Goal: Check status: Check status

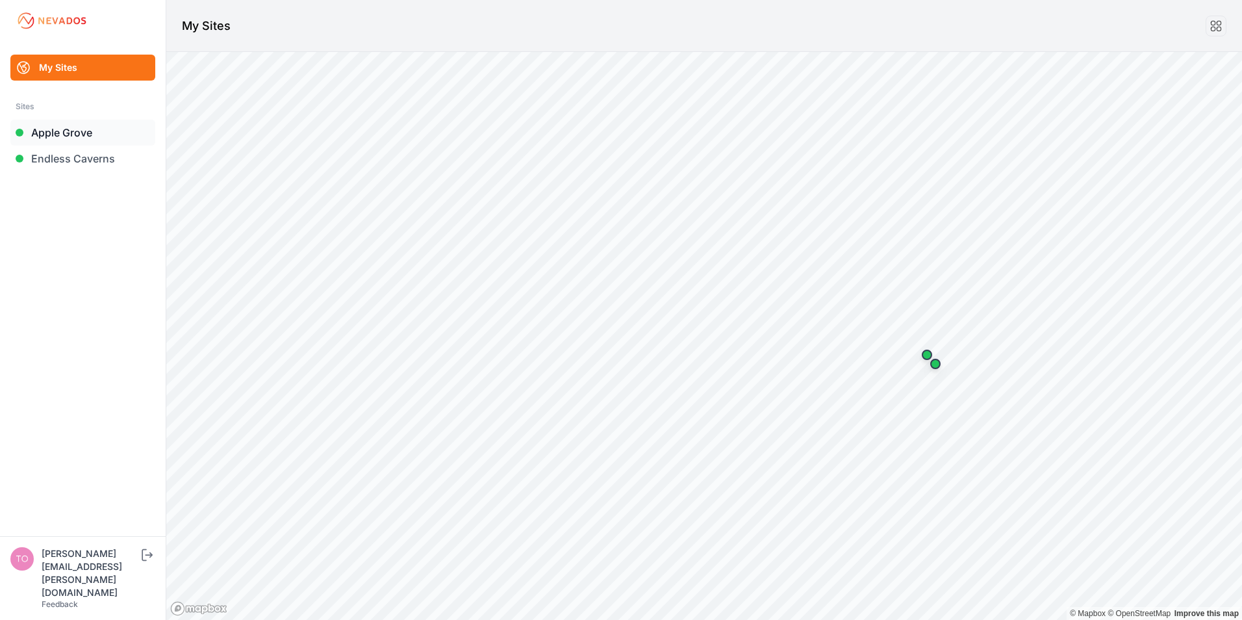
click at [71, 131] on link "Apple Grove" at bounding box center [82, 133] width 145 height 26
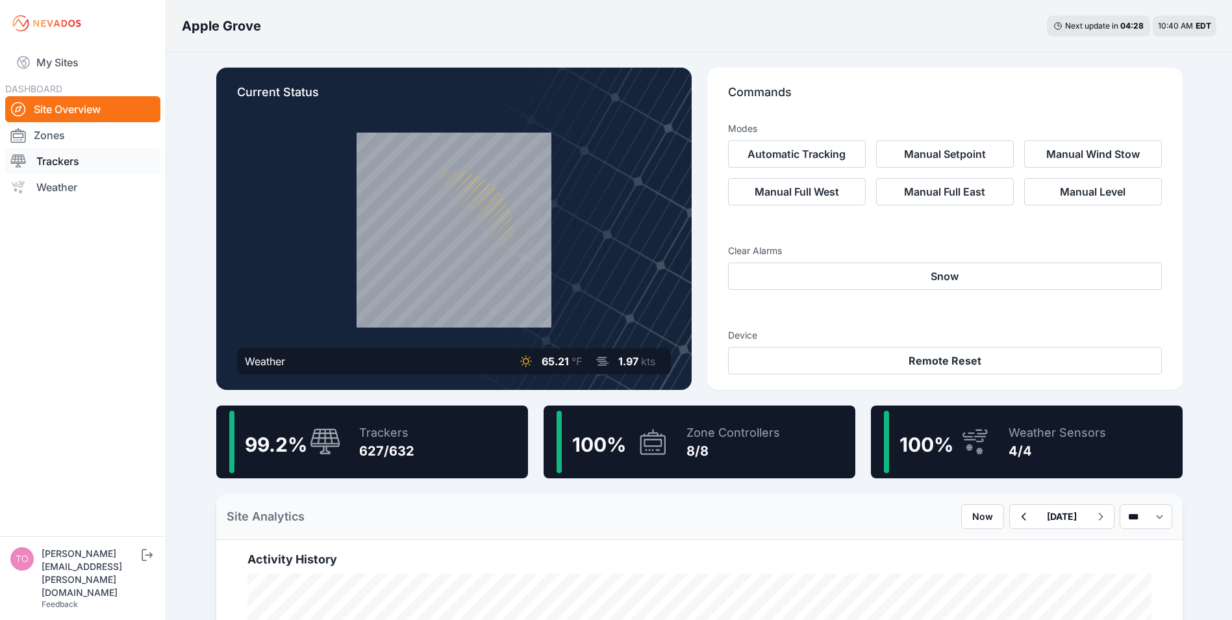
click at [57, 161] on link "Trackers" at bounding box center [82, 161] width 155 height 26
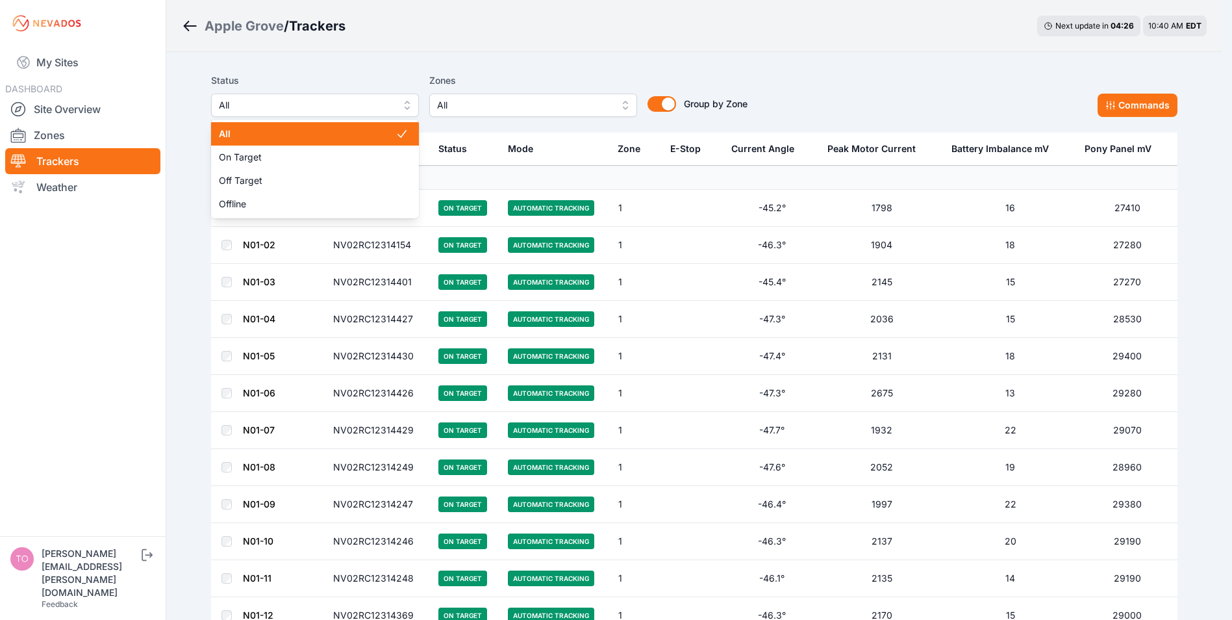
click at [308, 103] on span "All" at bounding box center [306, 105] width 174 height 16
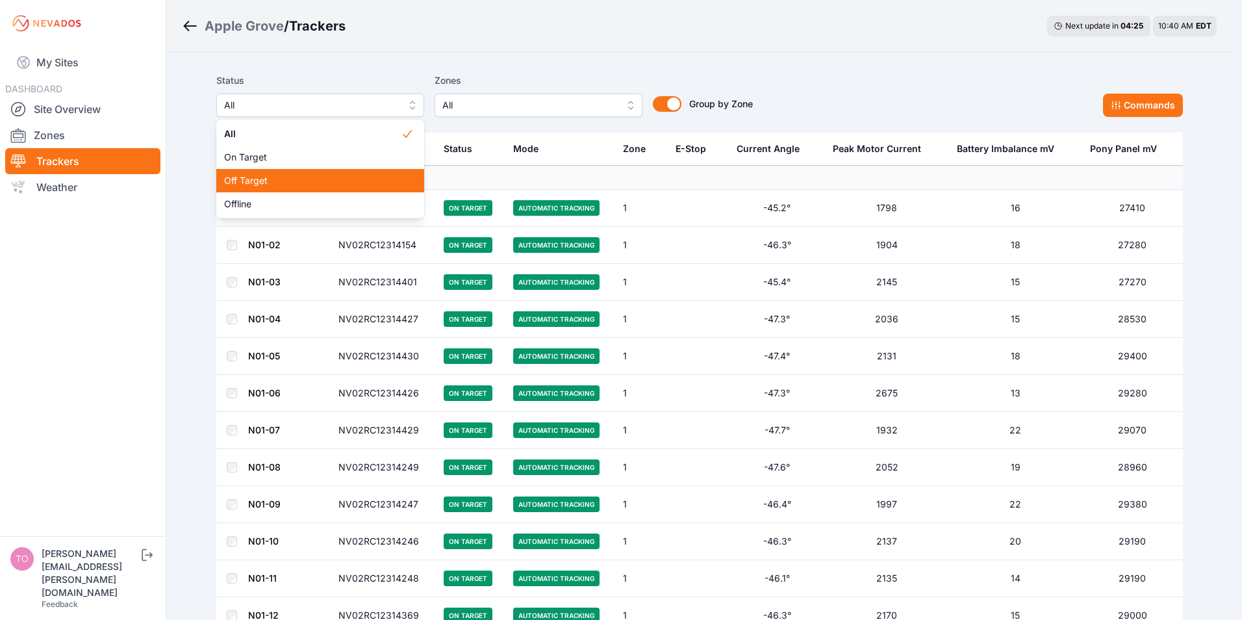
click at [275, 172] on div "Off Target" at bounding box center [320, 180] width 208 height 23
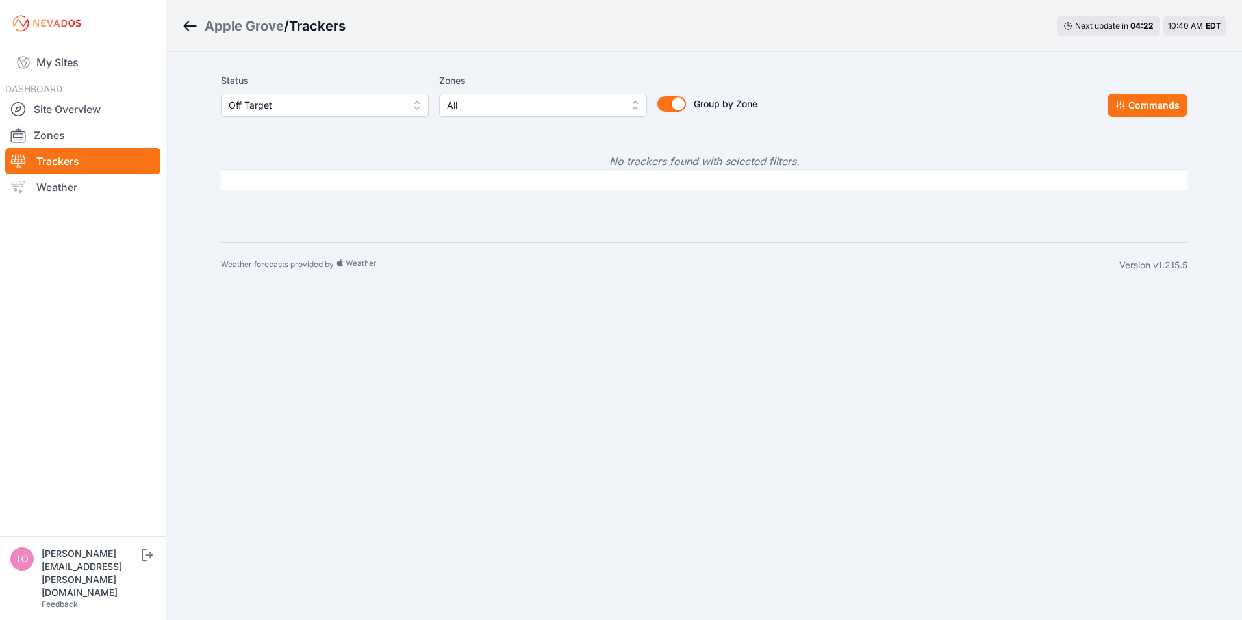
click at [355, 105] on span "Off Target" at bounding box center [316, 105] width 174 height 16
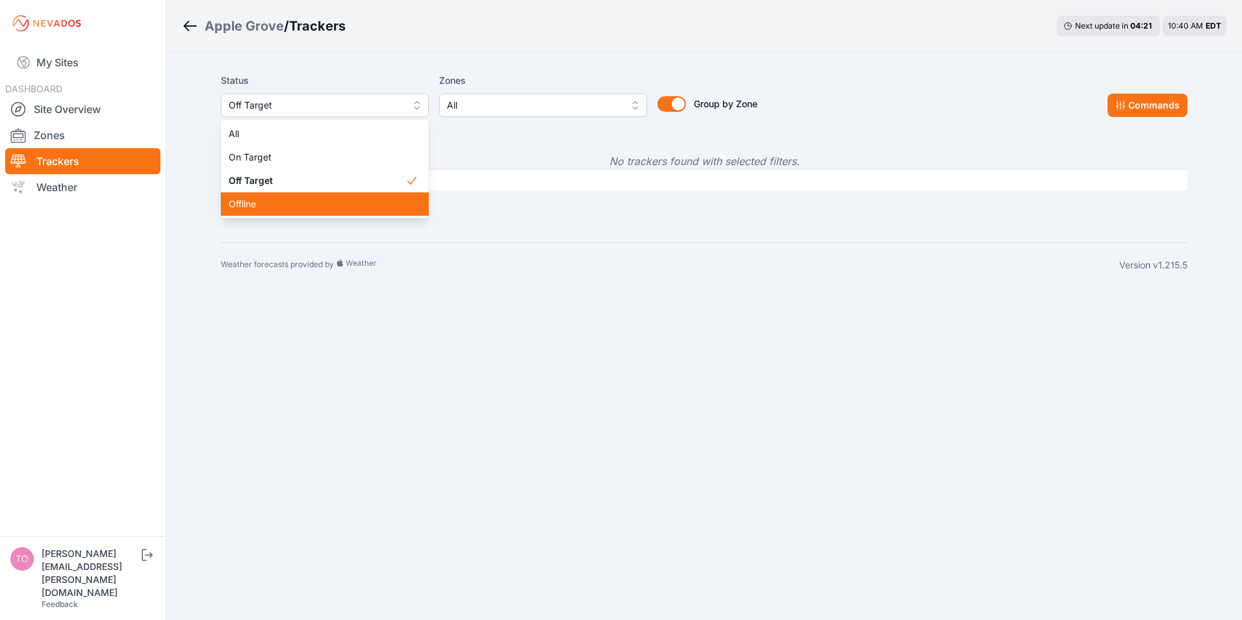
click at [274, 201] on span "Offline" at bounding box center [317, 204] width 177 height 13
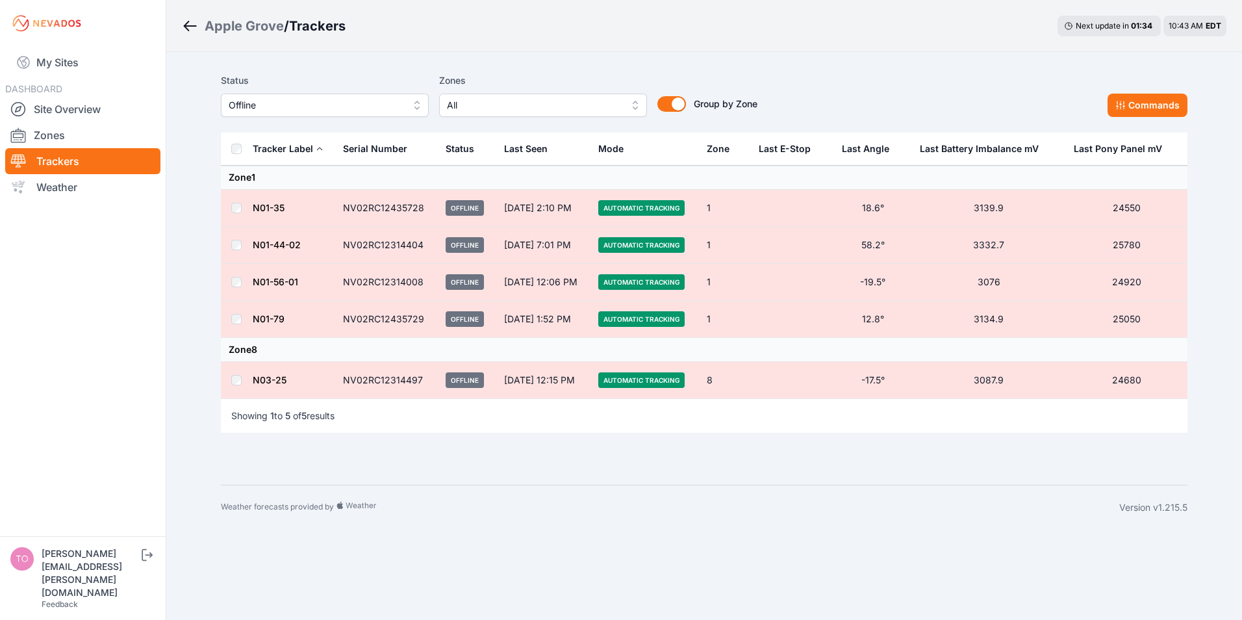
click at [267, 283] on link "N01-56-01" at bounding box center [275, 281] width 45 height 11
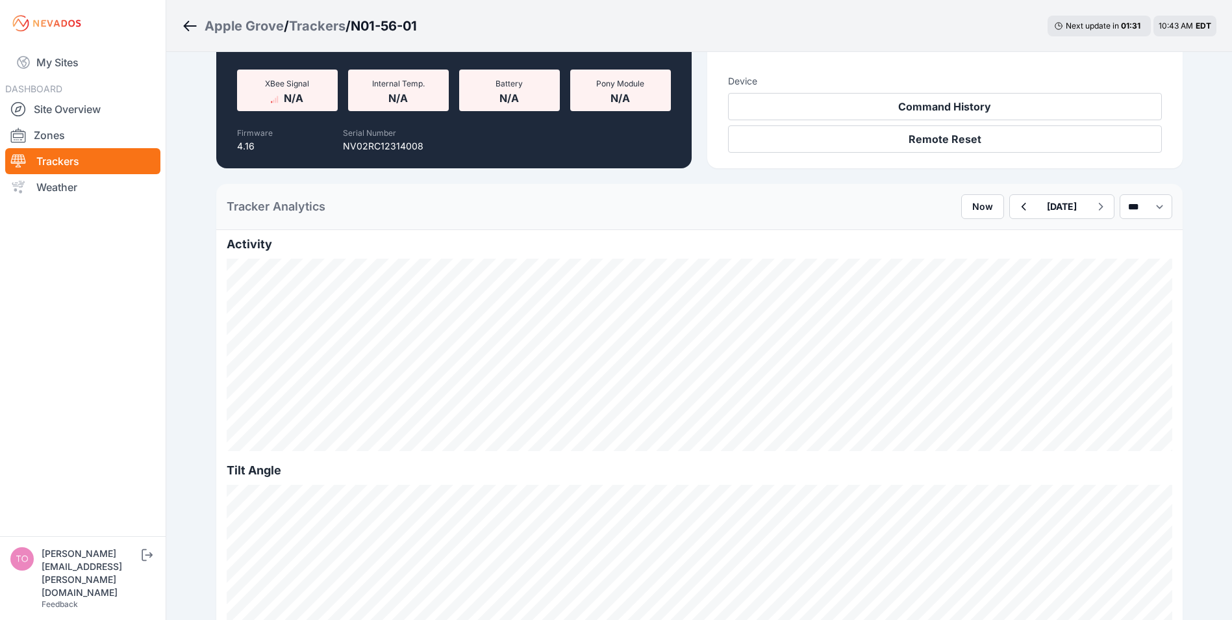
scroll to position [195, 0]
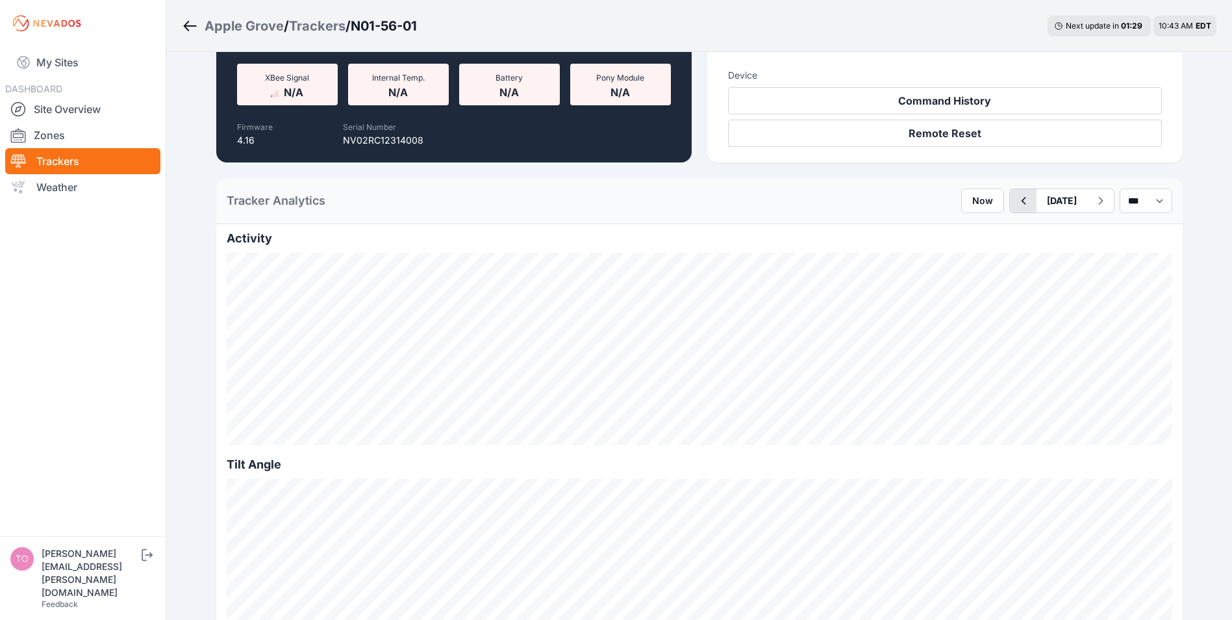
click at [1015, 203] on icon "button" at bounding box center [1023, 201] width 16 height 16
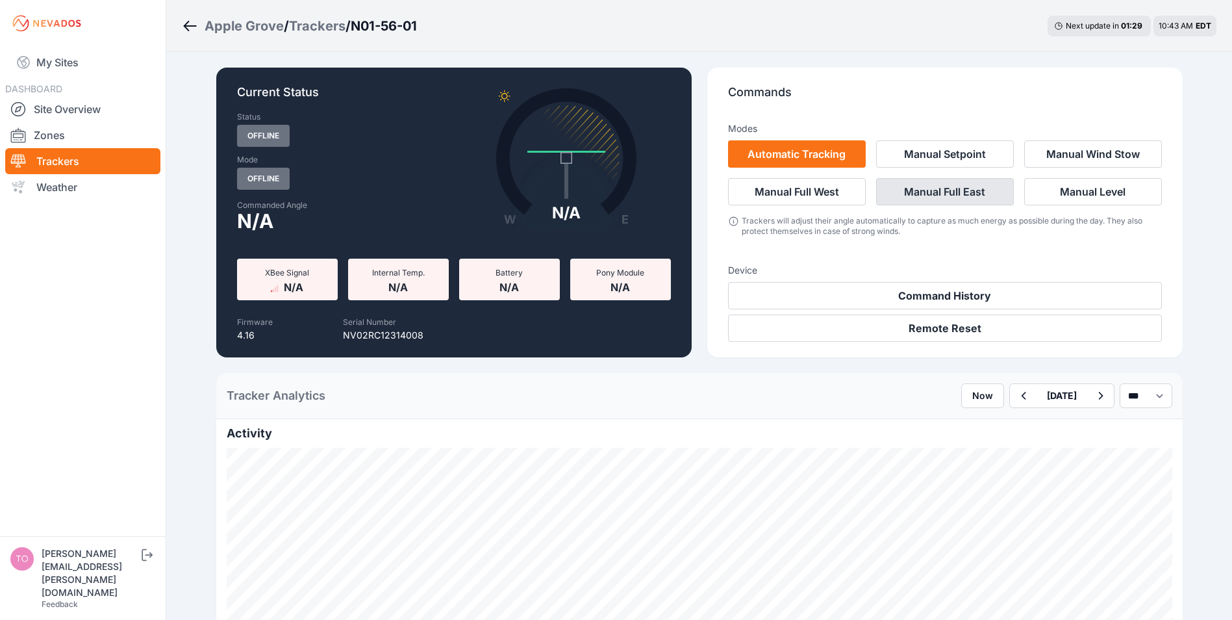
click at [990, 203] on button "Manual Full East" at bounding box center [945, 191] width 138 height 27
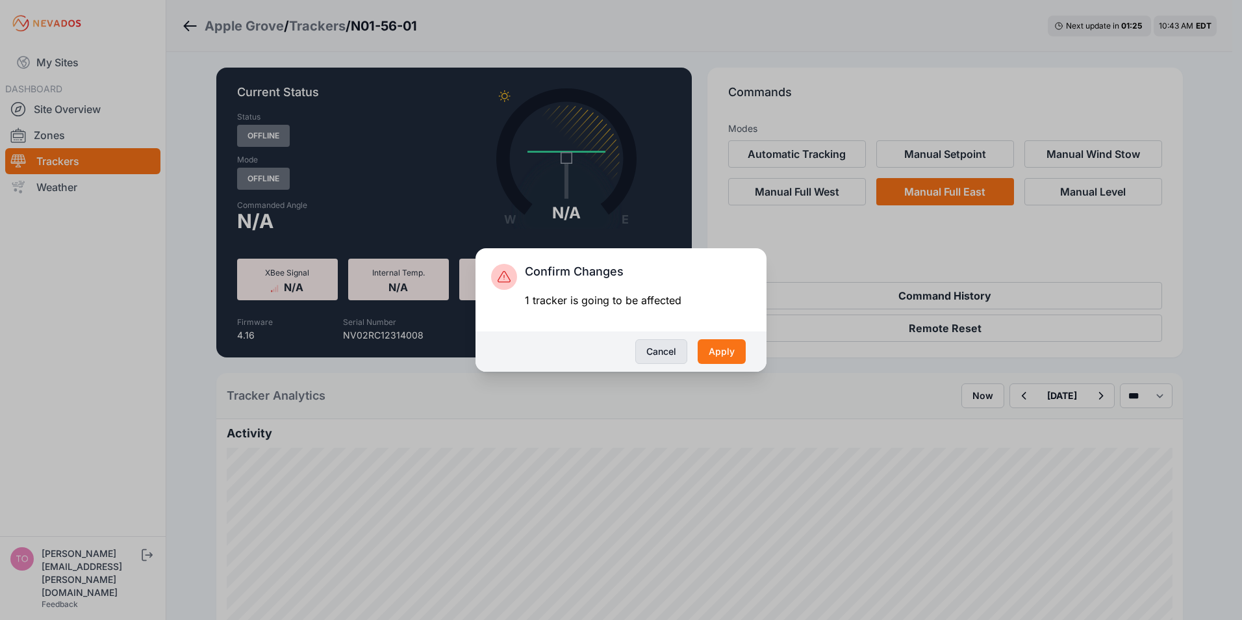
click at [654, 355] on button "Cancel" at bounding box center [661, 351] width 52 height 25
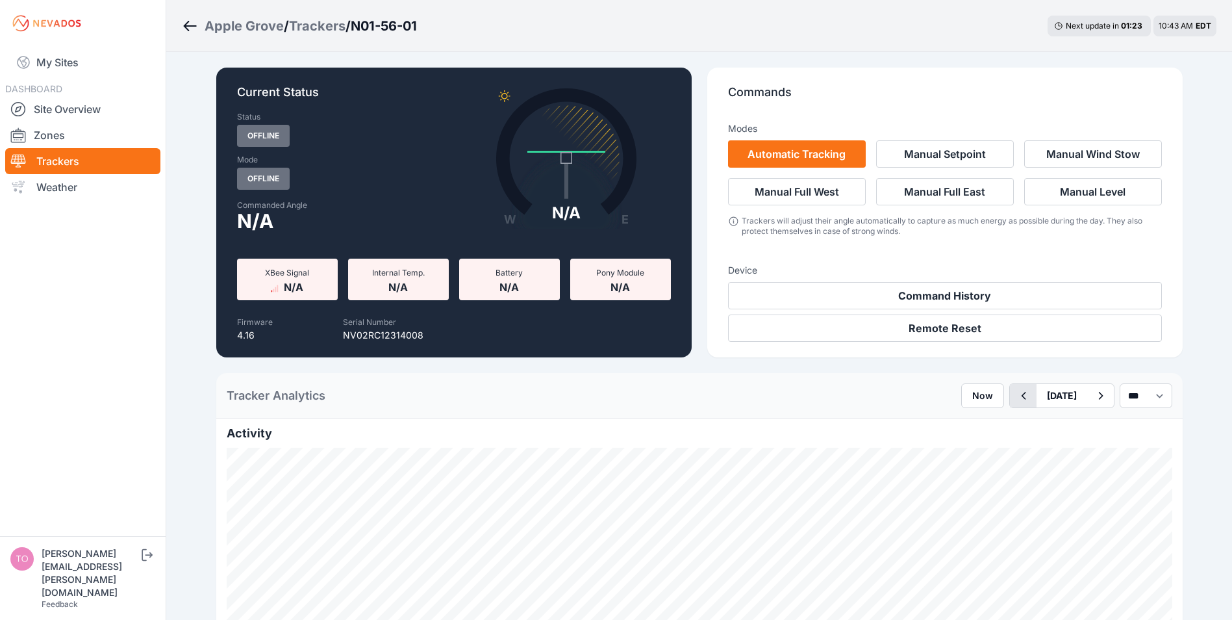
click at [1015, 397] on icon "button" at bounding box center [1023, 396] width 16 height 16
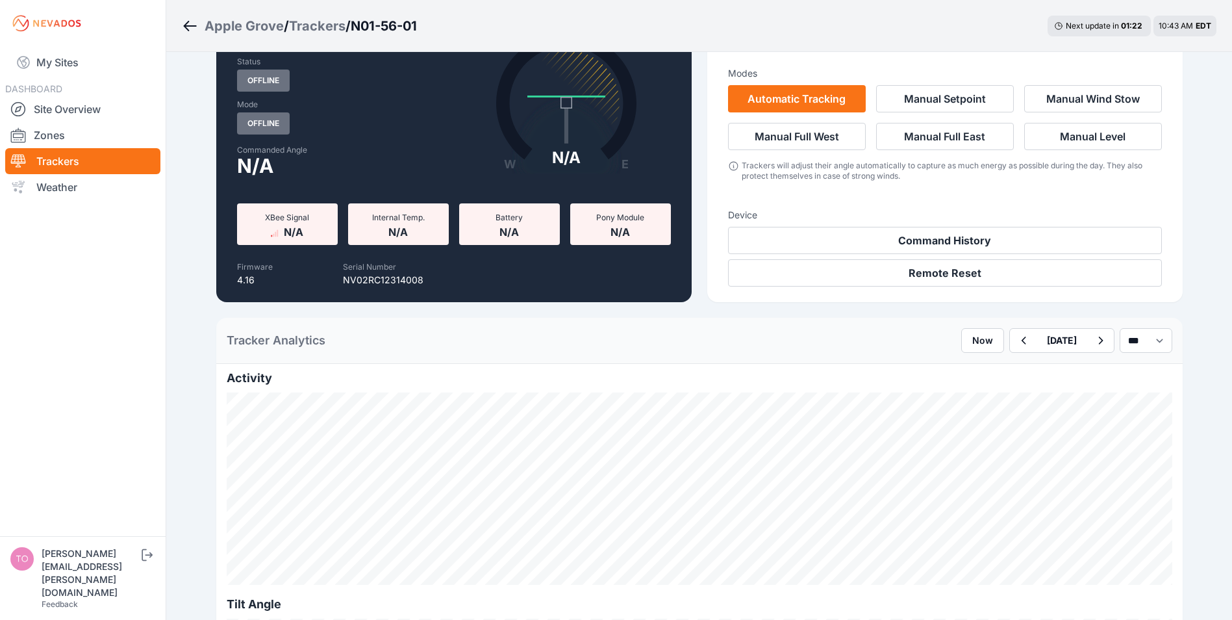
scroll to position [130, 0]
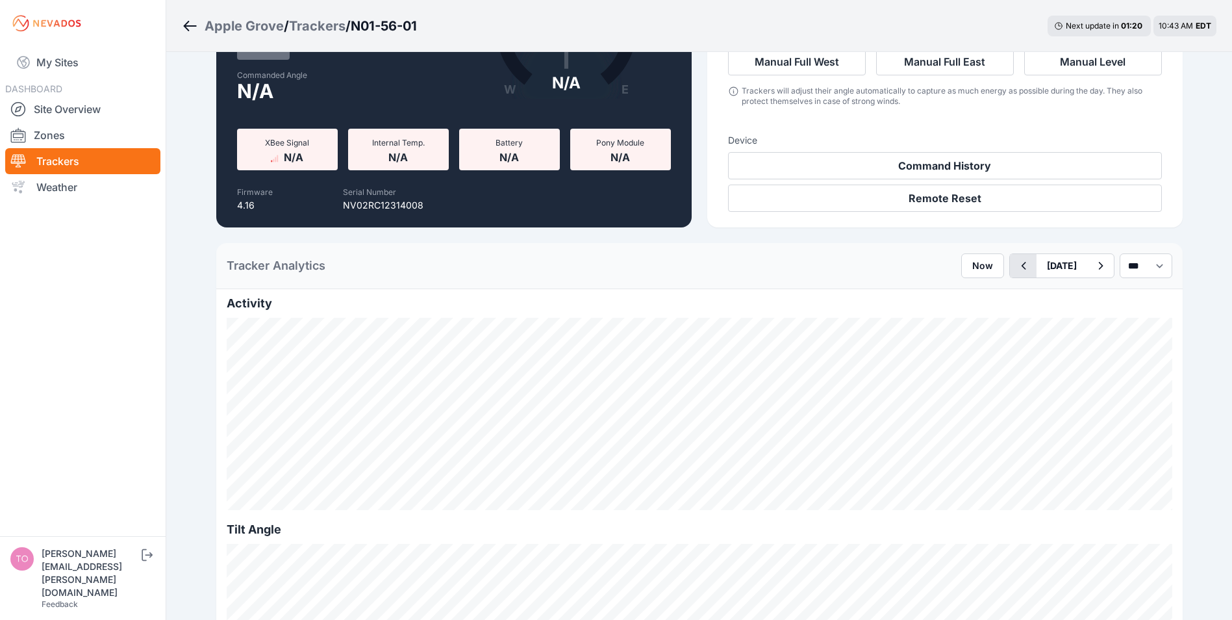
click at [1015, 264] on icon "button" at bounding box center [1023, 266] width 16 height 16
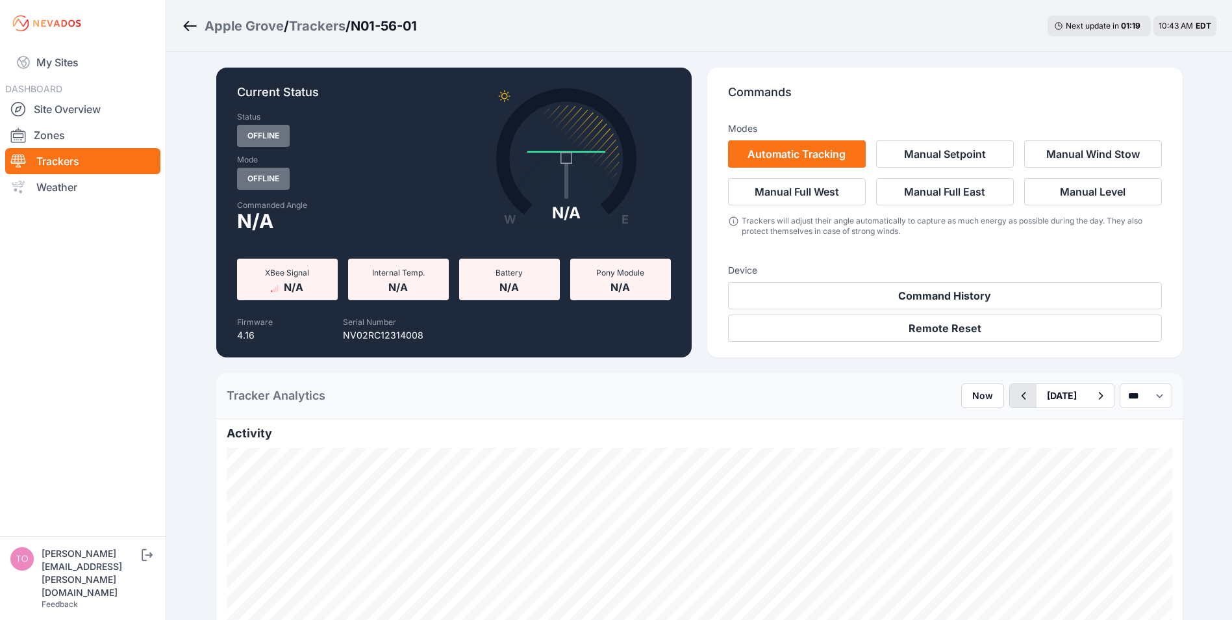
click at [1015, 398] on icon "button" at bounding box center [1023, 396] width 16 height 16
click at [58, 62] on link "My Sites" at bounding box center [82, 62] width 155 height 31
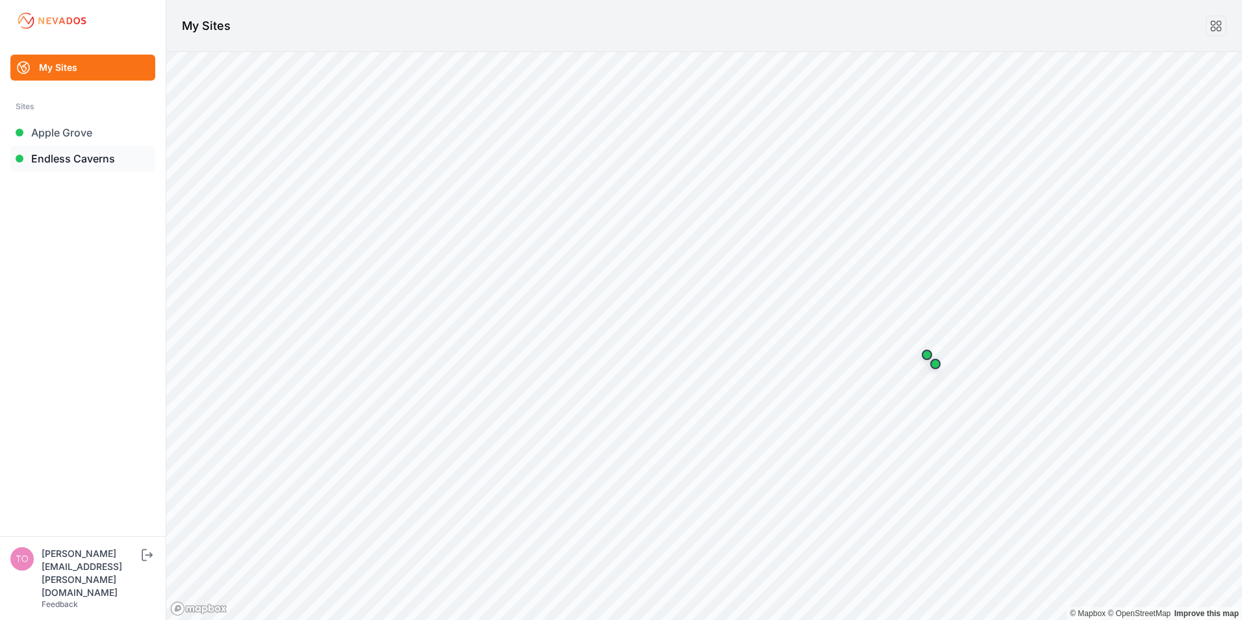
click at [50, 158] on link "Endless Caverns" at bounding box center [82, 159] width 145 height 26
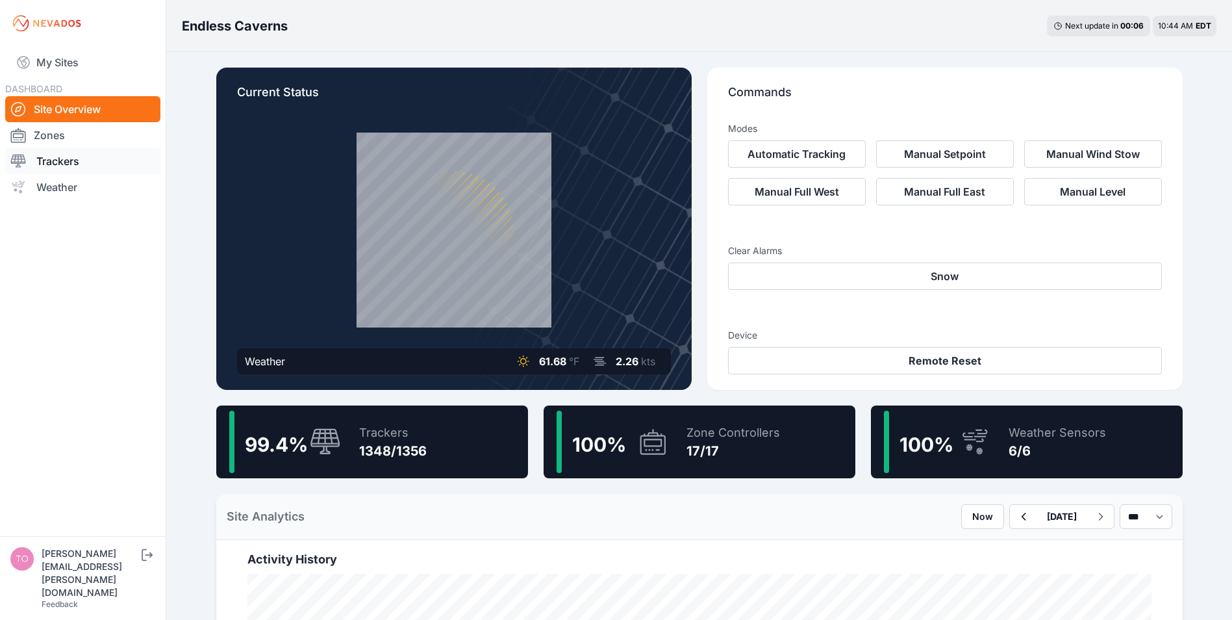
click at [55, 161] on link "Trackers" at bounding box center [82, 161] width 155 height 26
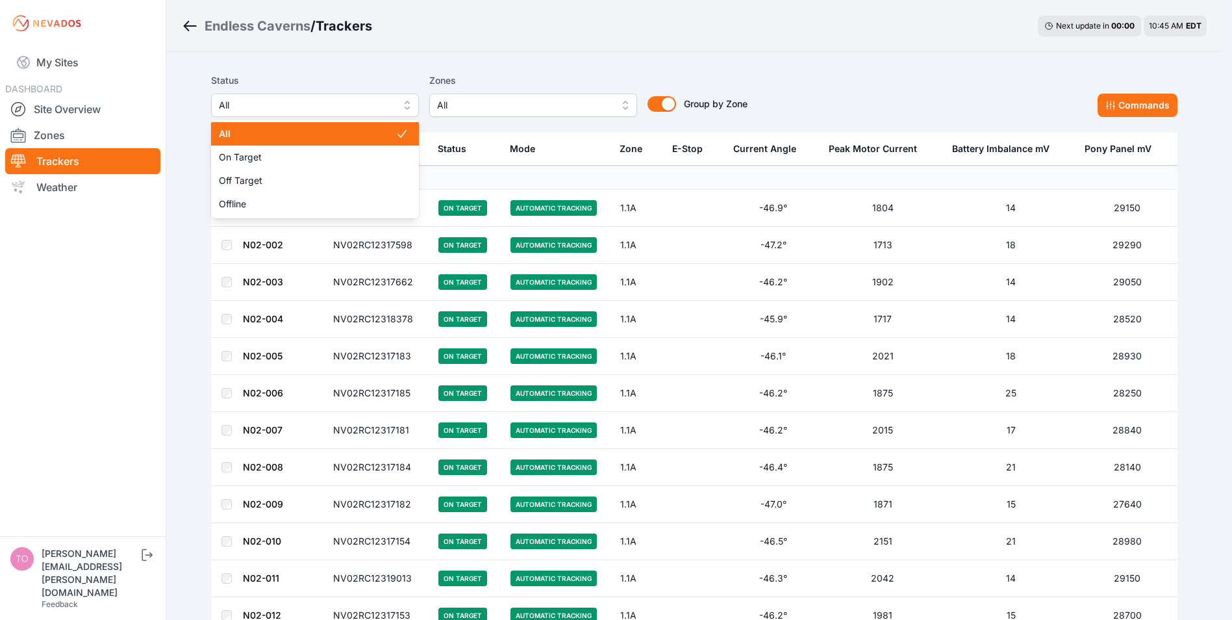
click at [302, 98] on span "All" at bounding box center [306, 105] width 174 height 16
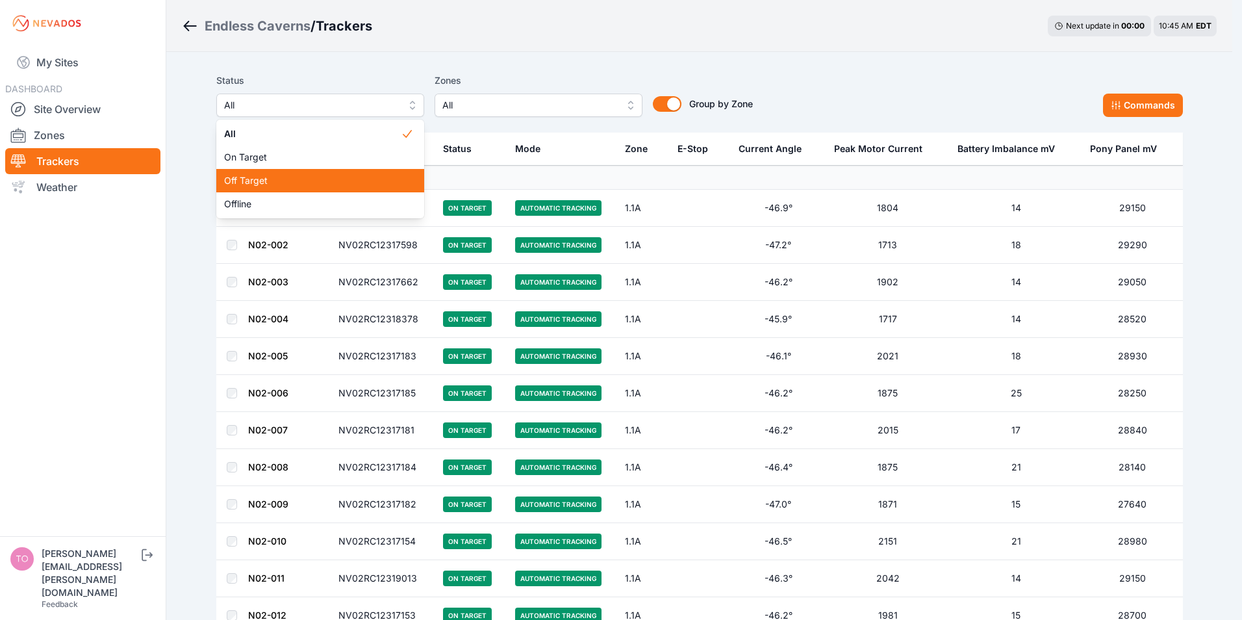
click at [253, 178] on span "Off Target" at bounding box center [312, 180] width 177 height 13
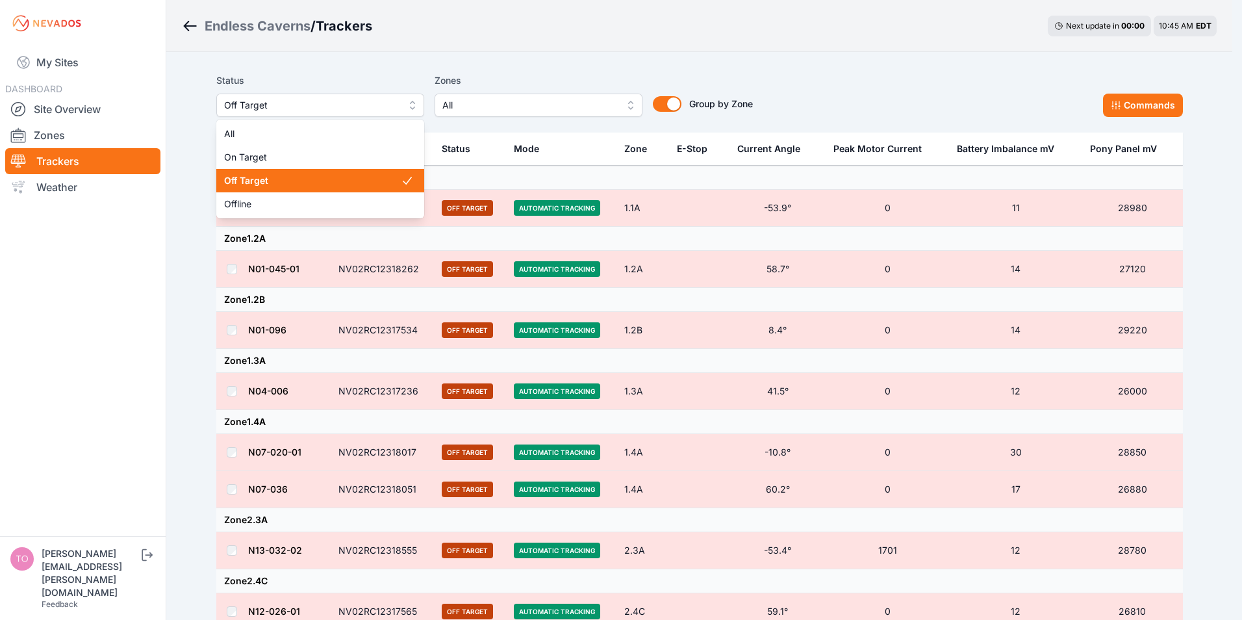
click at [306, 104] on span "Off Target" at bounding box center [311, 105] width 174 height 16
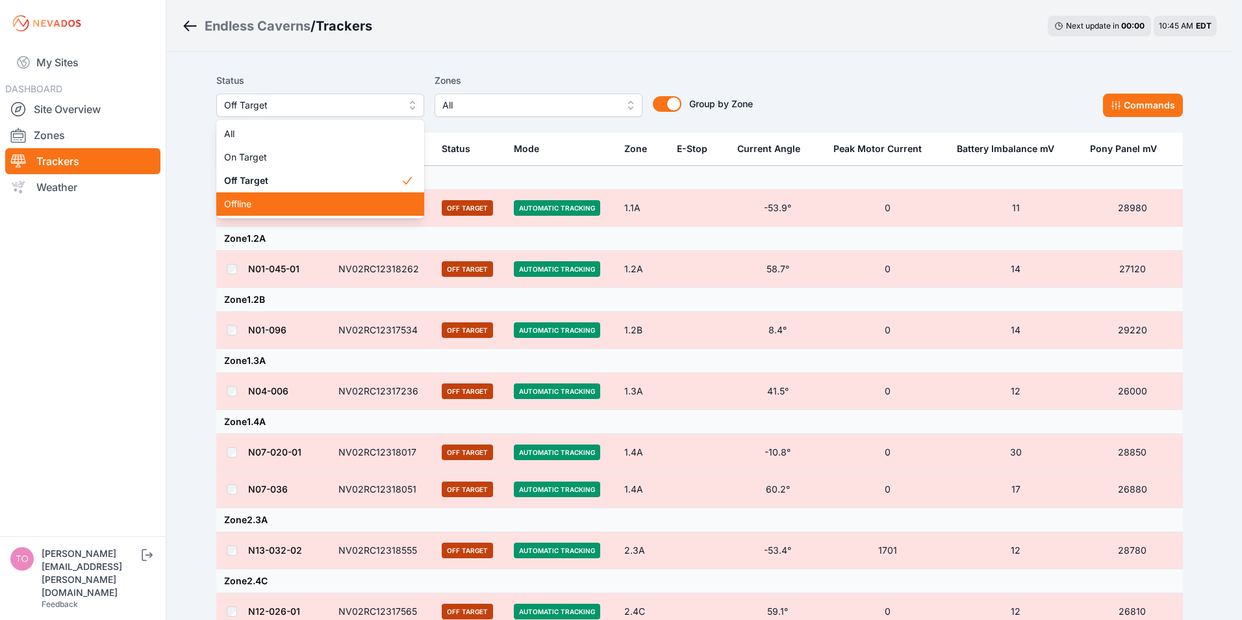
click at [243, 200] on span "Offline" at bounding box center [312, 204] width 177 height 13
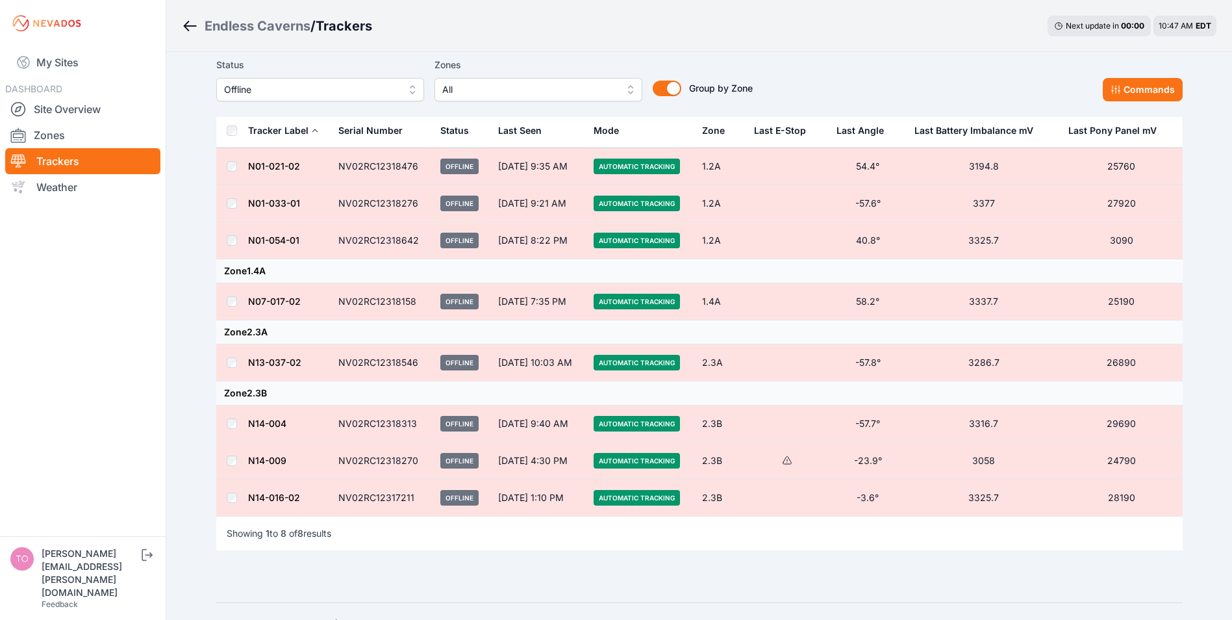
scroll to position [69, 0]
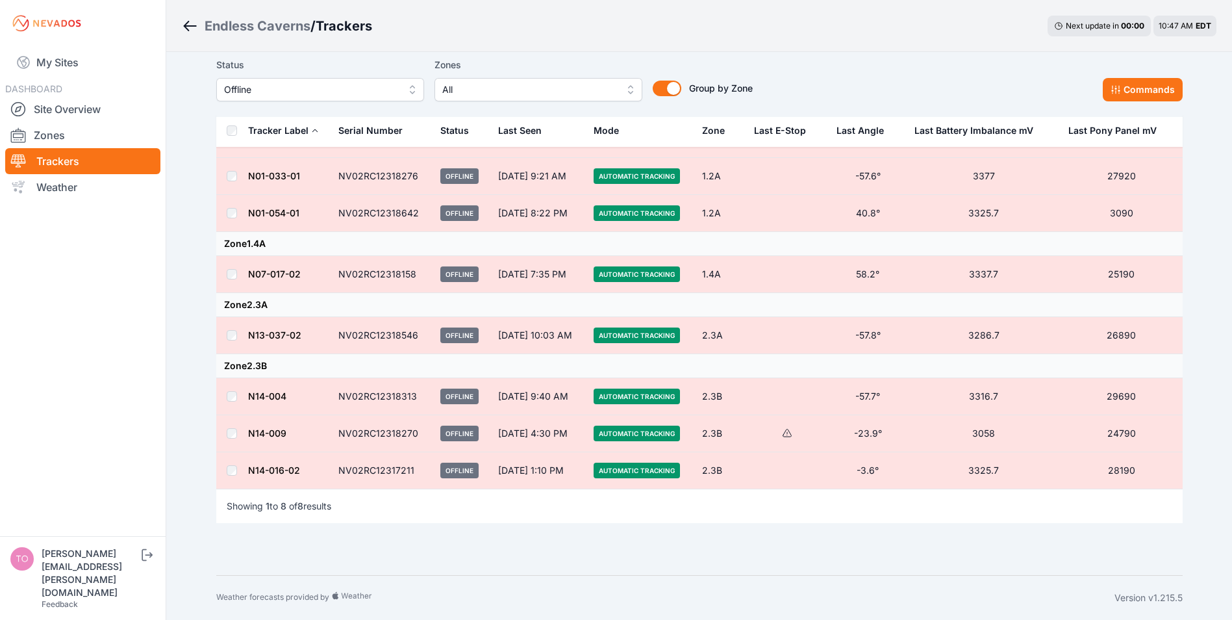
click at [314, 90] on span "Offline" at bounding box center [311, 90] width 174 height 16
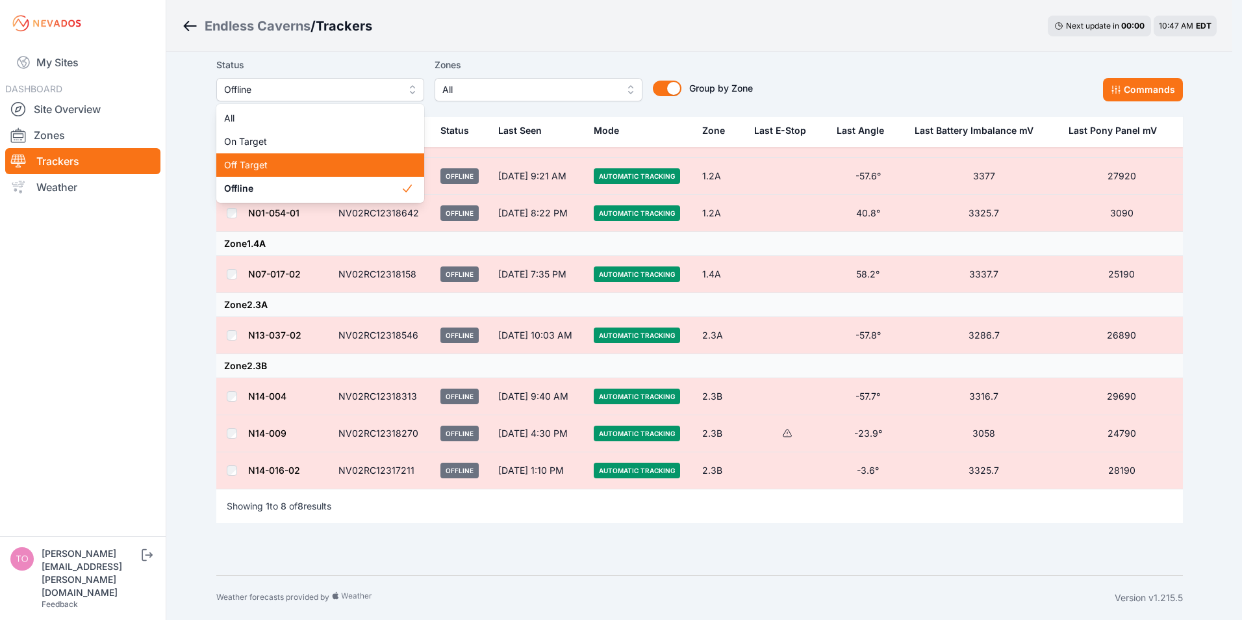
click at [275, 162] on span "Off Target" at bounding box center [312, 165] width 177 height 13
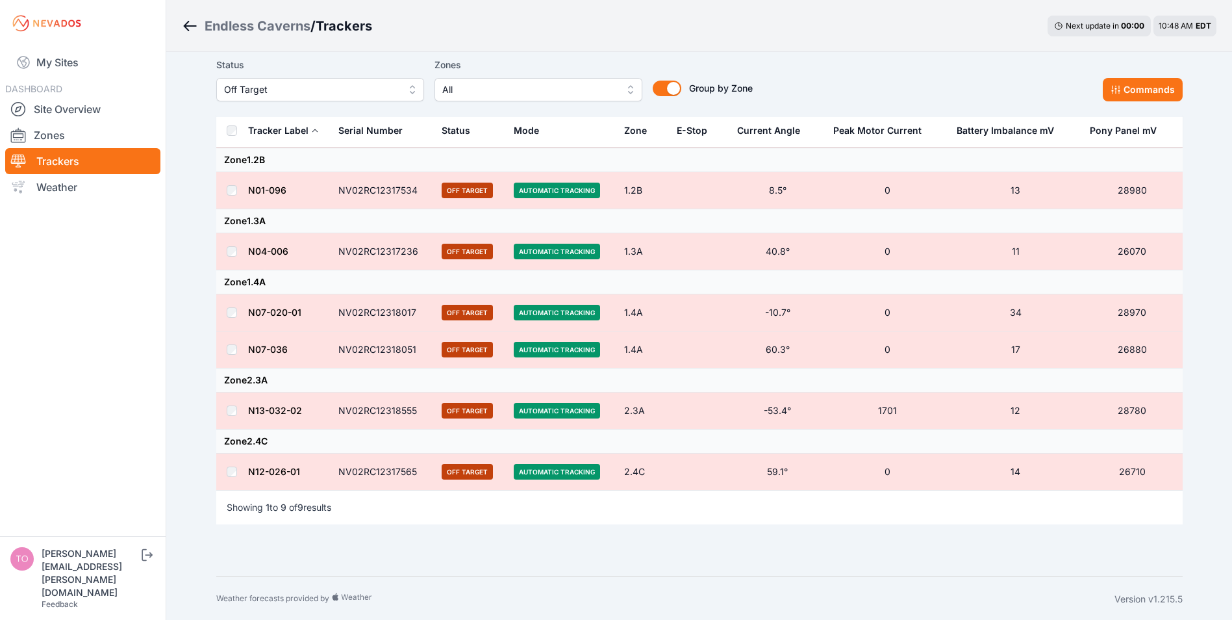
scroll to position [178, 0]
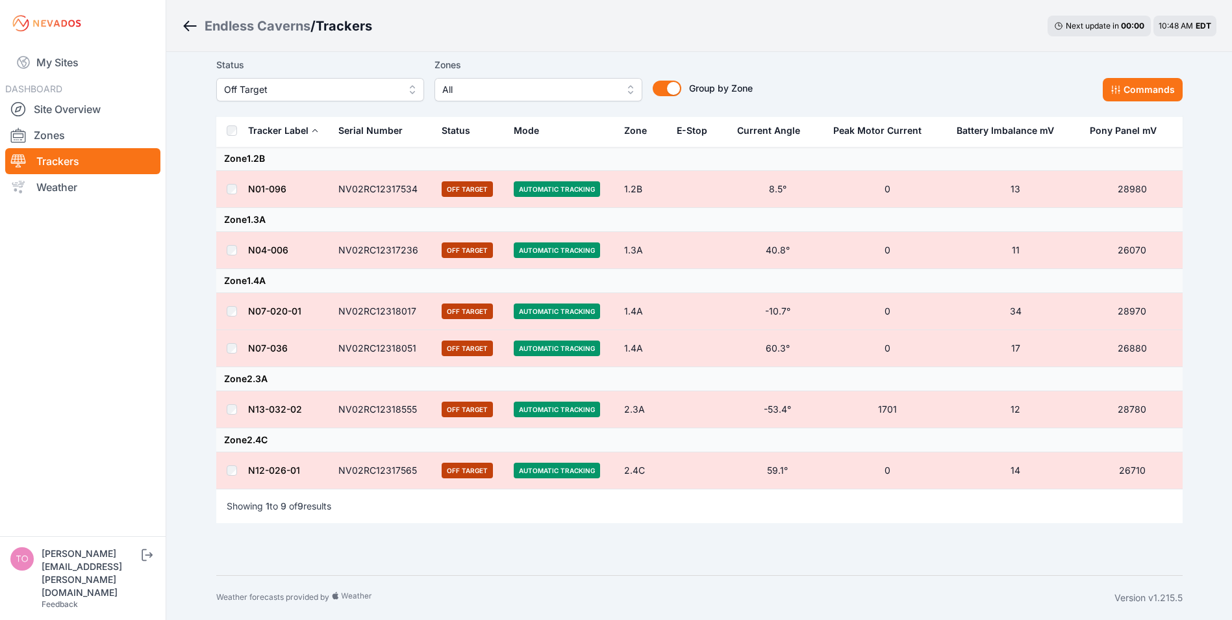
click at [292, 88] on span "Off Target" at bounding box center [311, 90] width 174 height 16
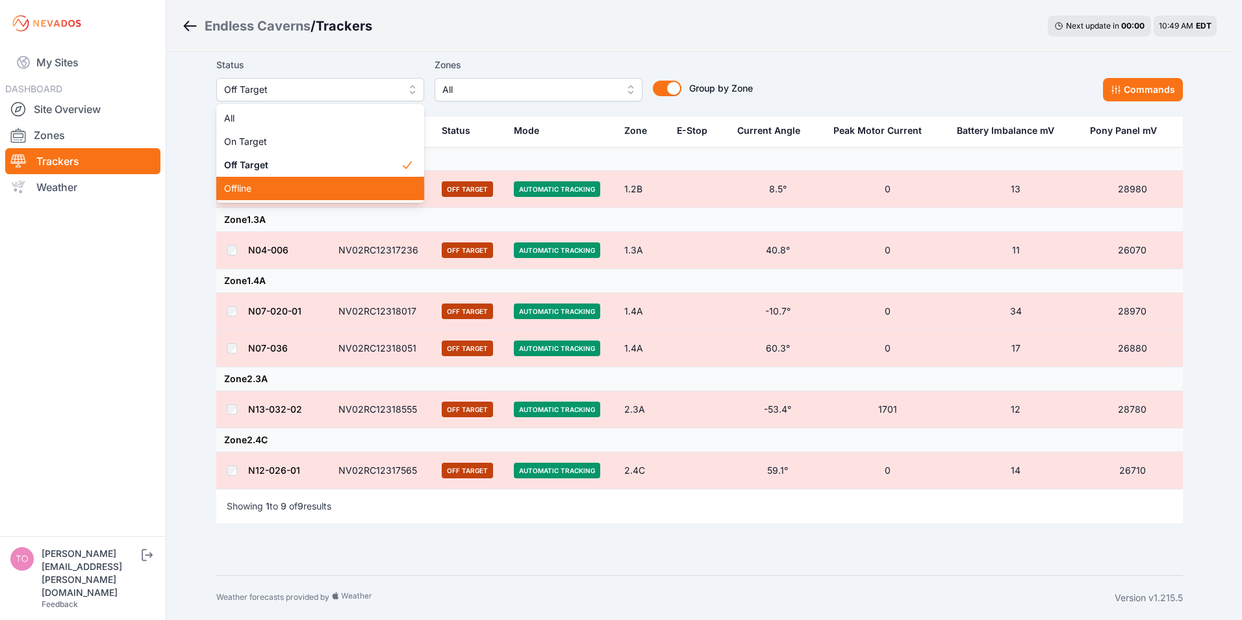
click at [249, 190] on span "Offline" at bounding box center [312, 188] width 177 height 13
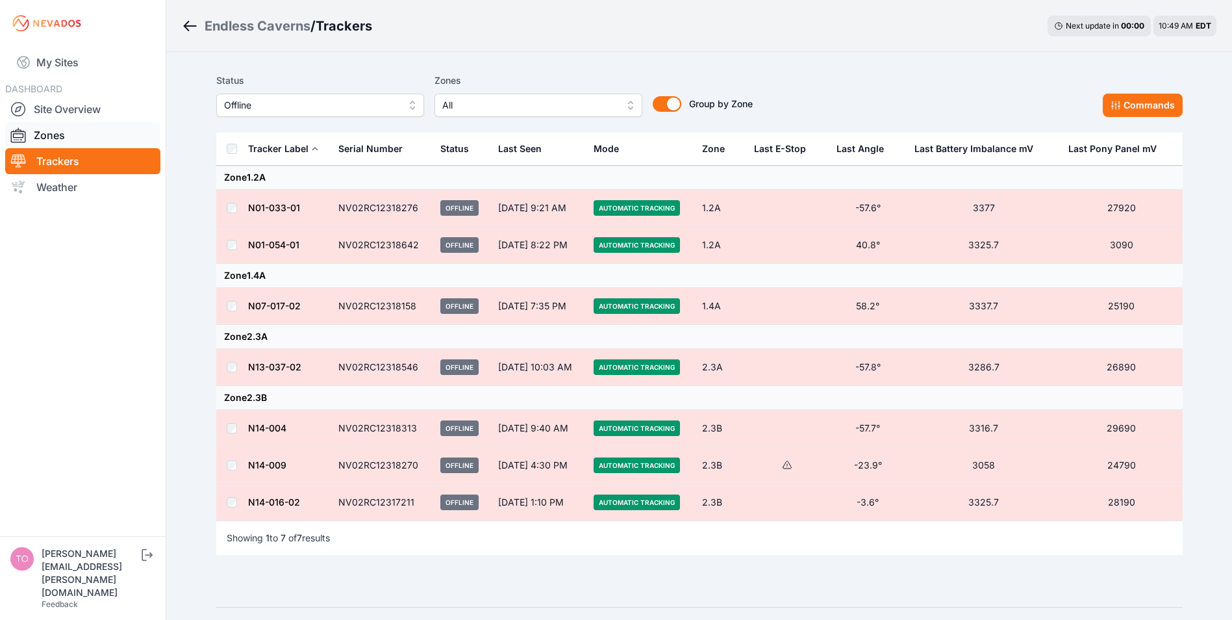
click at [62, 136] on link "Zones" at bounding box center [82, 135] width 155 height 26
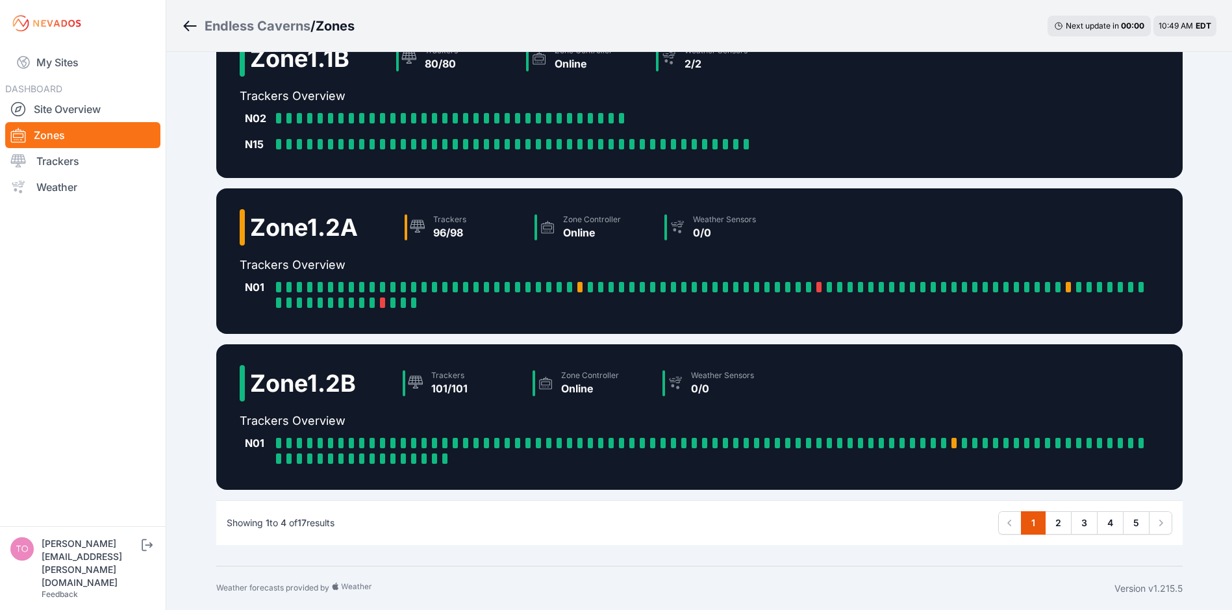
scroll to position [205, 0]
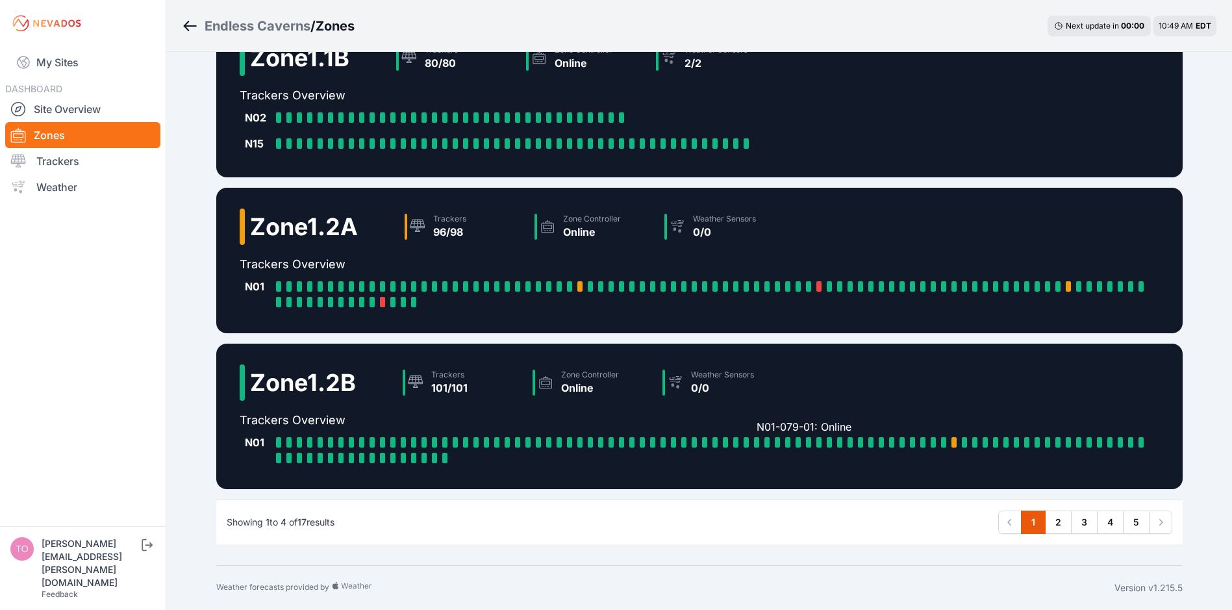
click at [757, 442] on div at bounding box center [756, 442] width 5 height 10
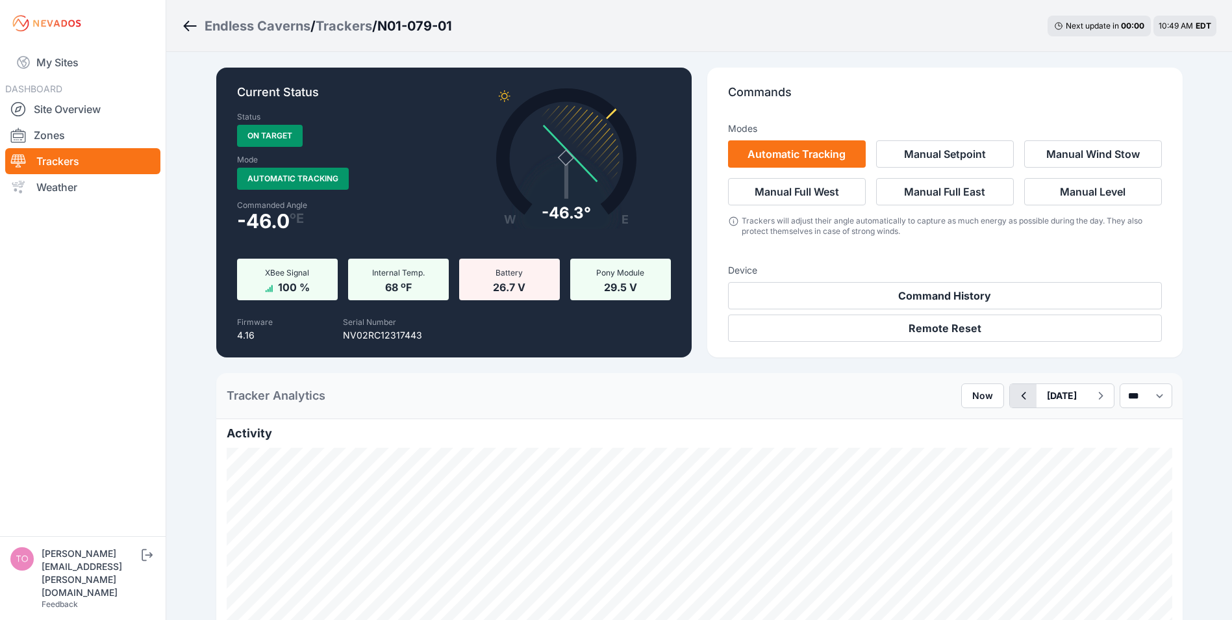
click at [1015, 394] on icon "button" at bounding box center [1023, 396] width 16 height 16
click at [1010, 394] on button "button" at bounding box center [1023, 395] width 27 height 23
click at [1010, 395] on button "button" at bounding box center [1023, 395] width 27 height 23
click at [1010, 394] on button "button" at bounding box center [1023, 395] width 27 height 23
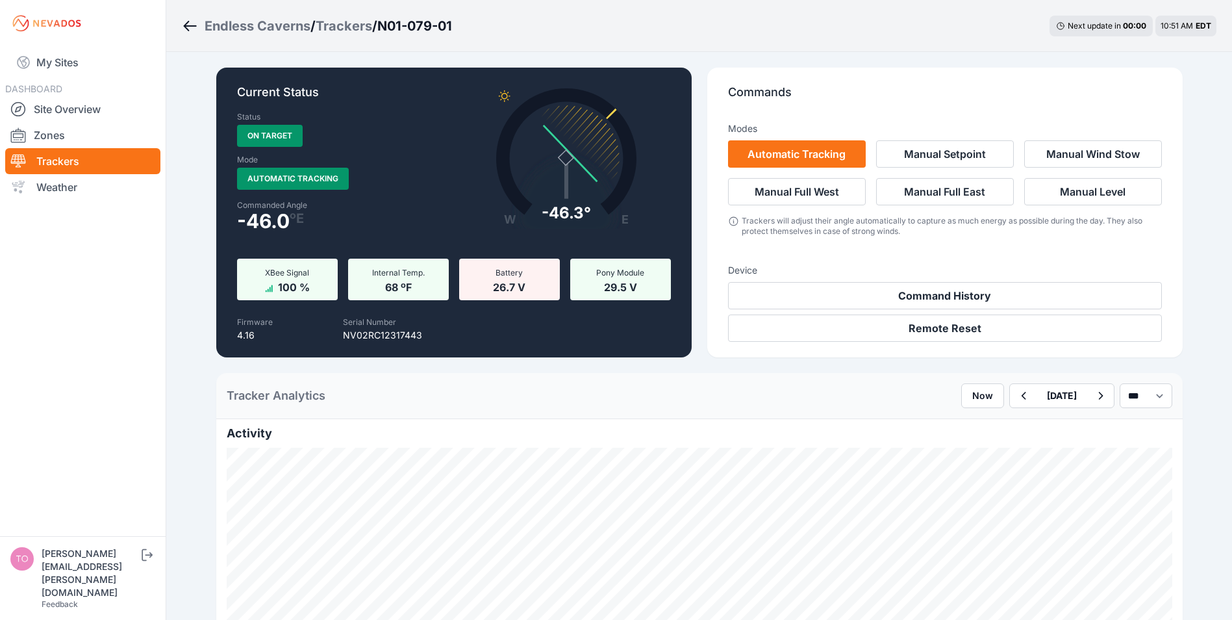
click at [57, 162] on link "Trackers" at bounding box center [82, 161] width 155 height 26
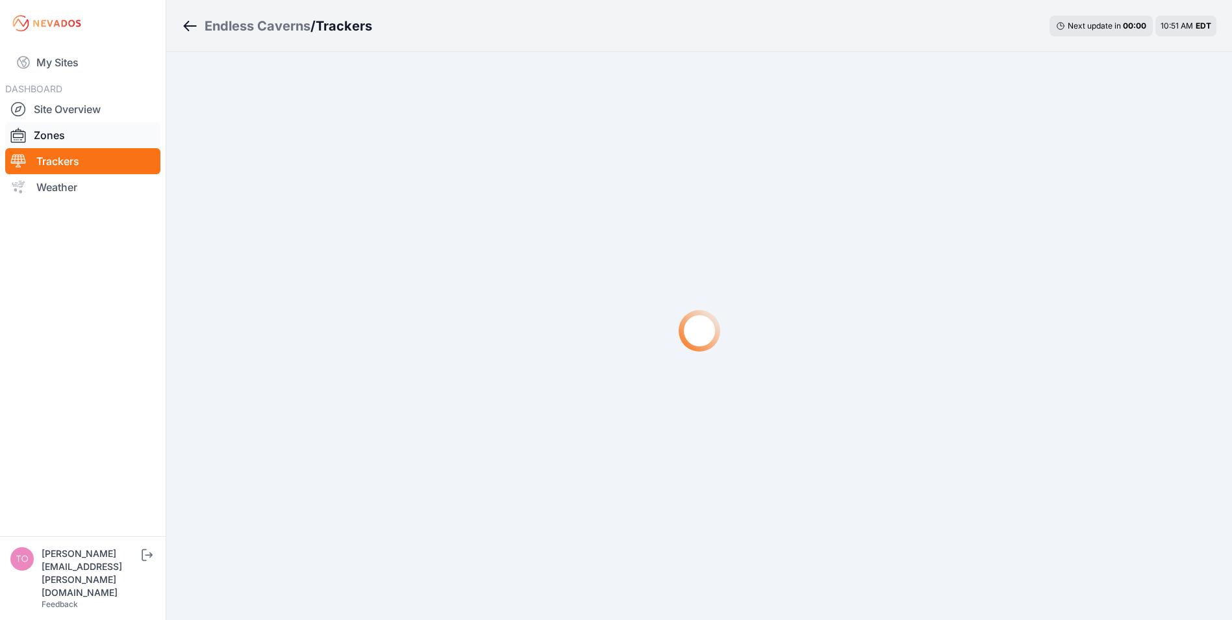
click at [60, 130] on link "Zones" at bounding box center [82, 135] width 155 height 26
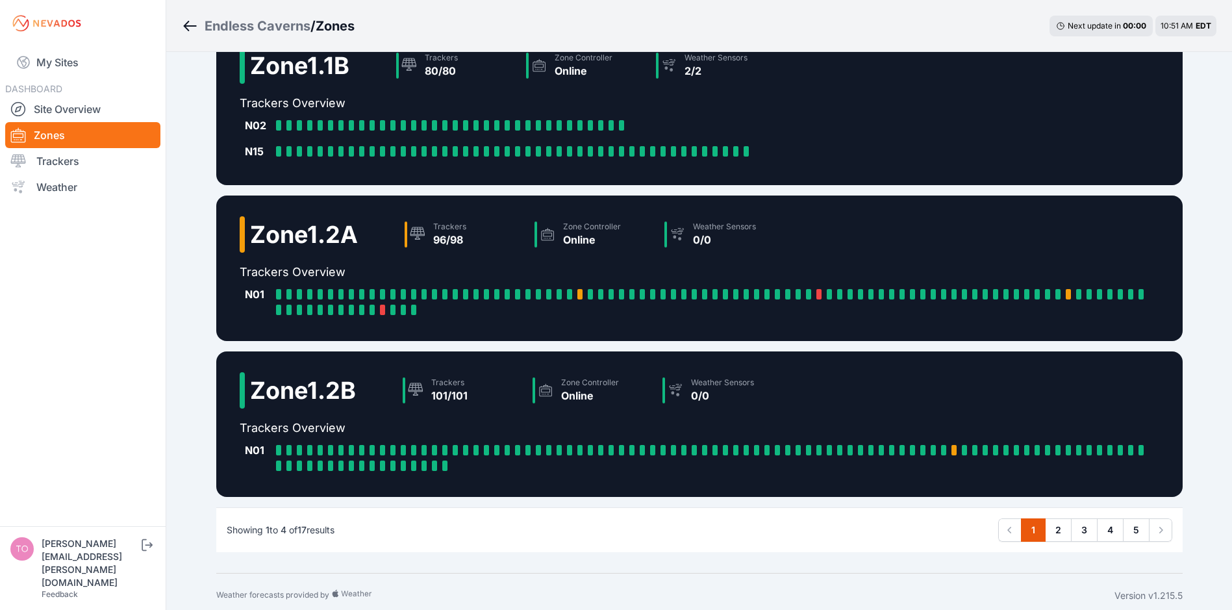
scroll to position [205, 0]
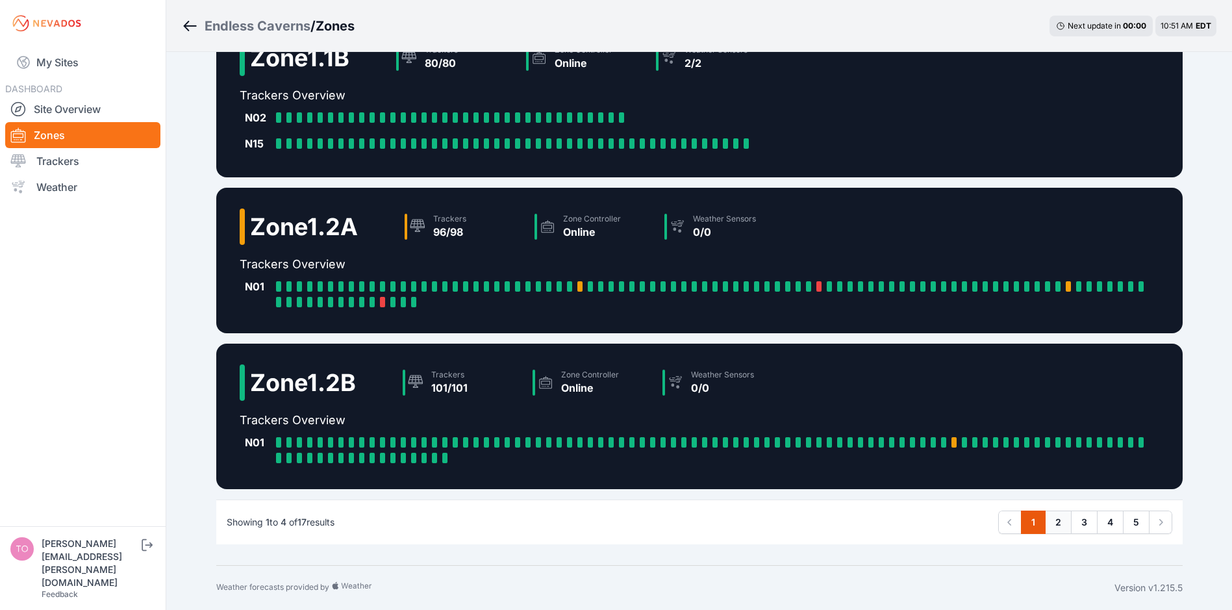
click at [1058, 522] on link "2" at bounding box center [1058, 522] width 27 height 23
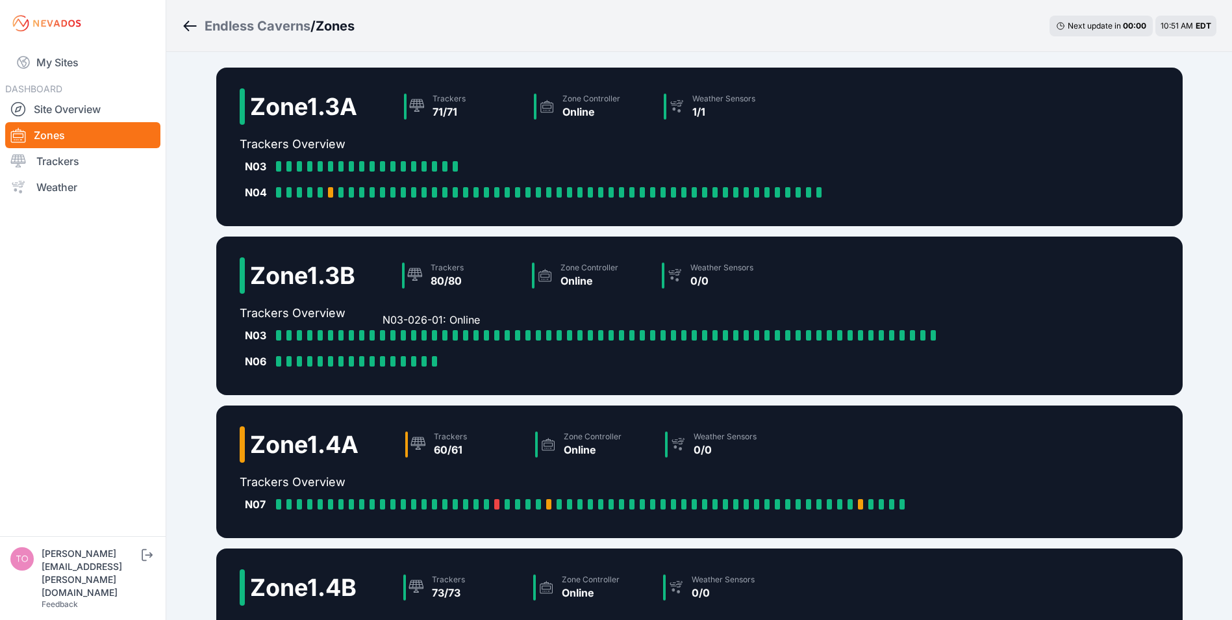
click at [381, 335] on div at bounding box center [382, 335] width 5 height 10
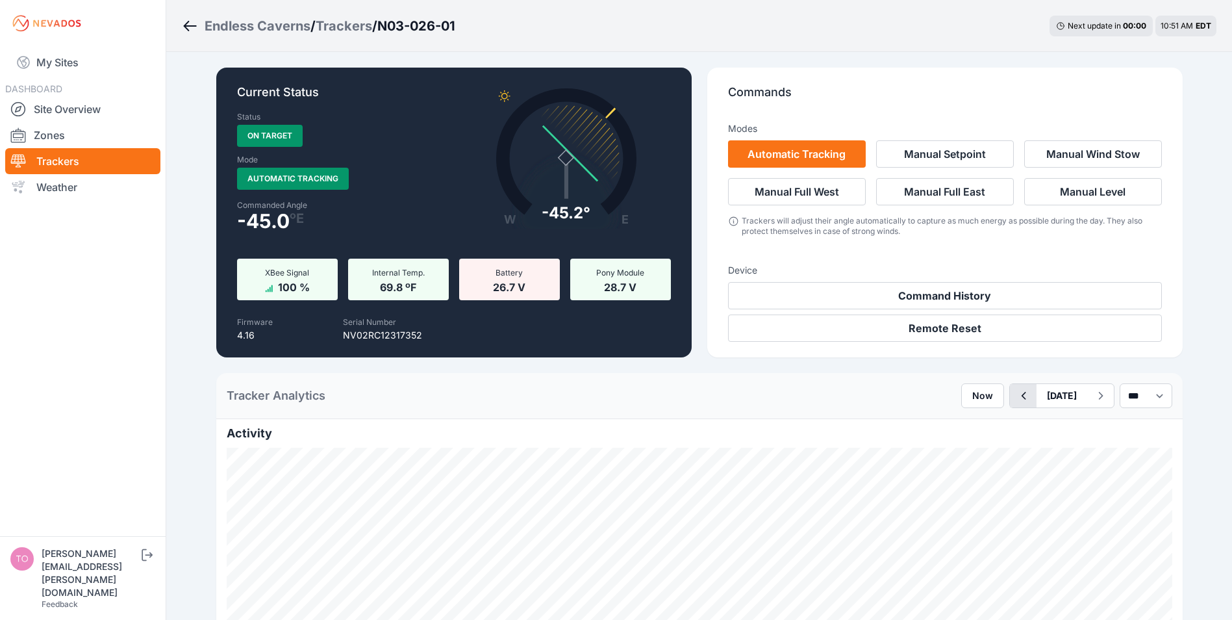
click at [1015, 396] on icon "button" at bounding box center [1023, 396] width 16 height 16
click at [1037, 396] on button "[DATE]" at bounding box center [1062, 395] width 51 height 23
click at [1015, 396] on icon "button" at bounding box center [1023, 396] width 16 height 16
click at [1021, 396] on icon "button" at bounding box center [1023, 396] width 5 height 8
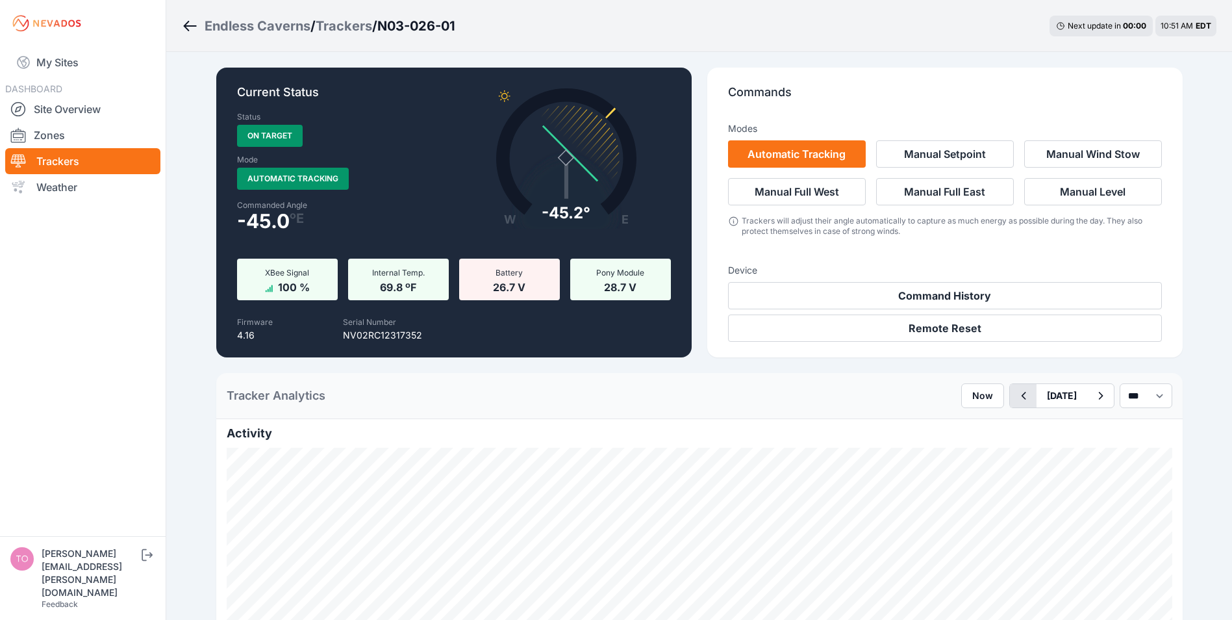
click at [1015, 396] on icon "button" at bounding box center [1023, 396] width 16 height 16
click at [62, 132] on link "Zones" at bounding box center [82, 135] width 155 height 26
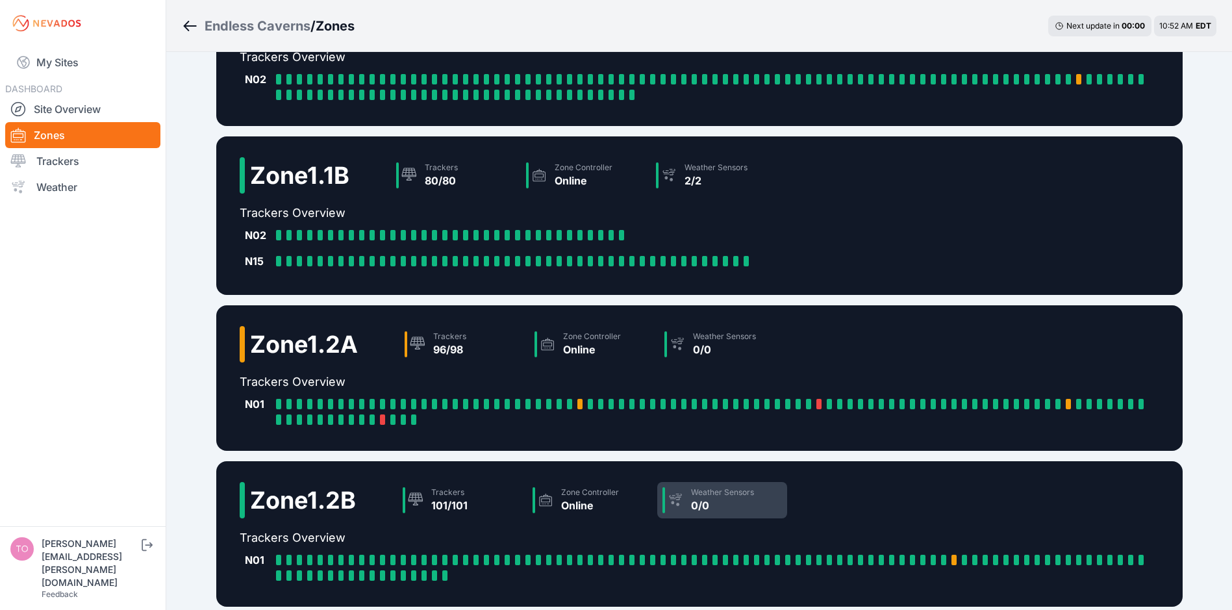
scroll to position [205, 0]
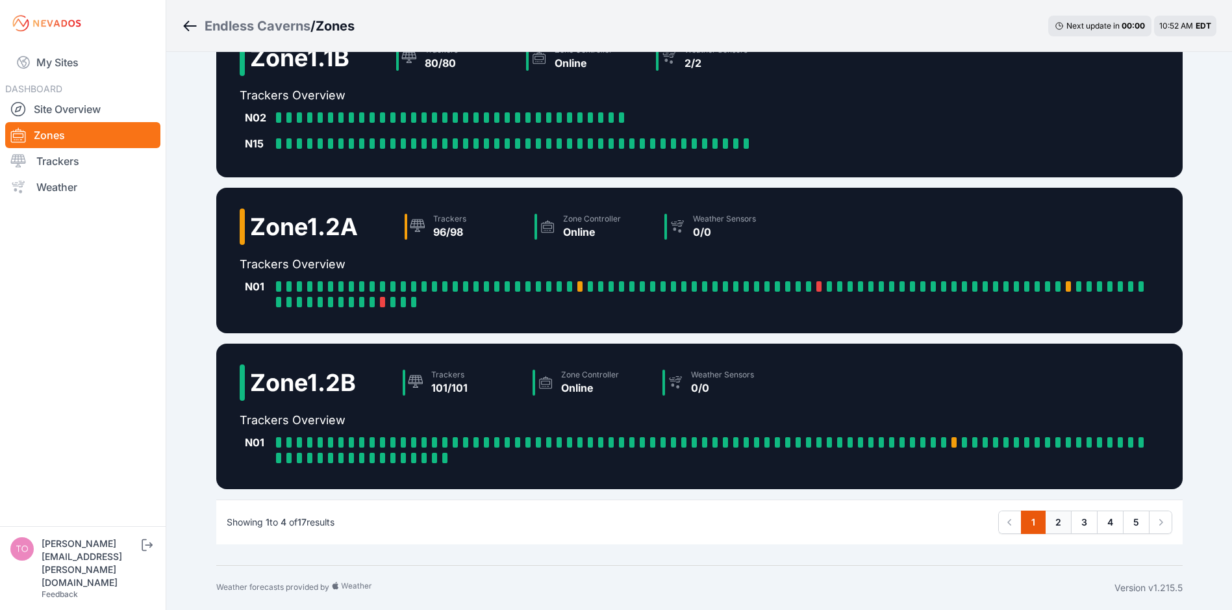
click at [1063, 529] on link "2" at bounding box center [1058, 522] width 27 height 23
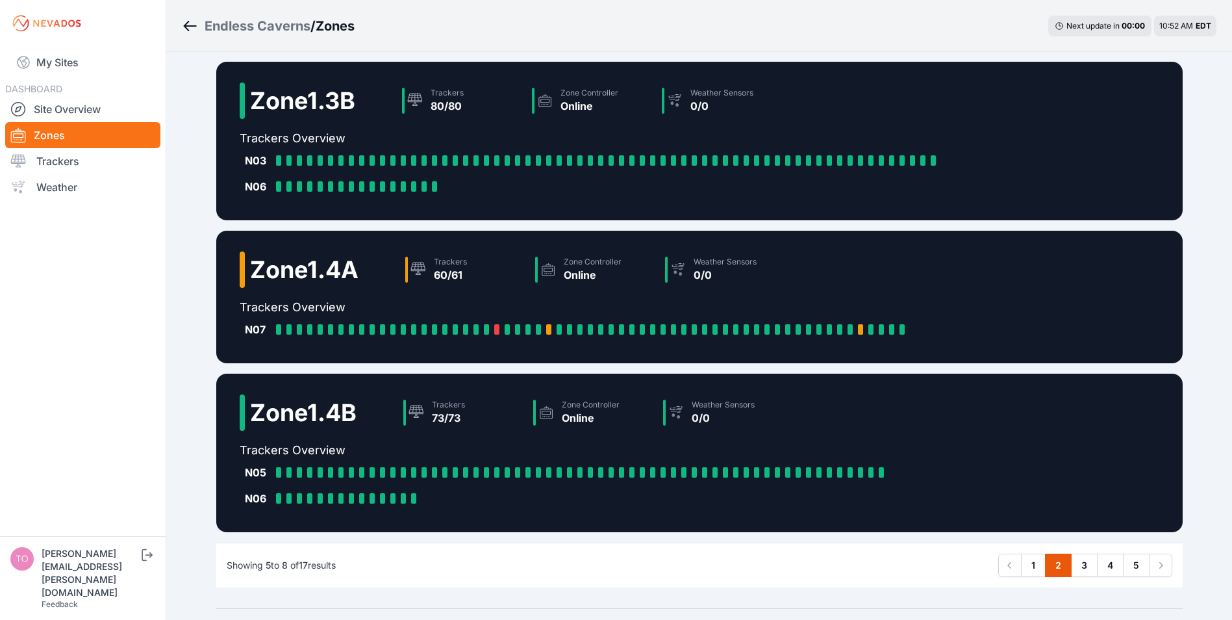
scroll to position [208, 0]
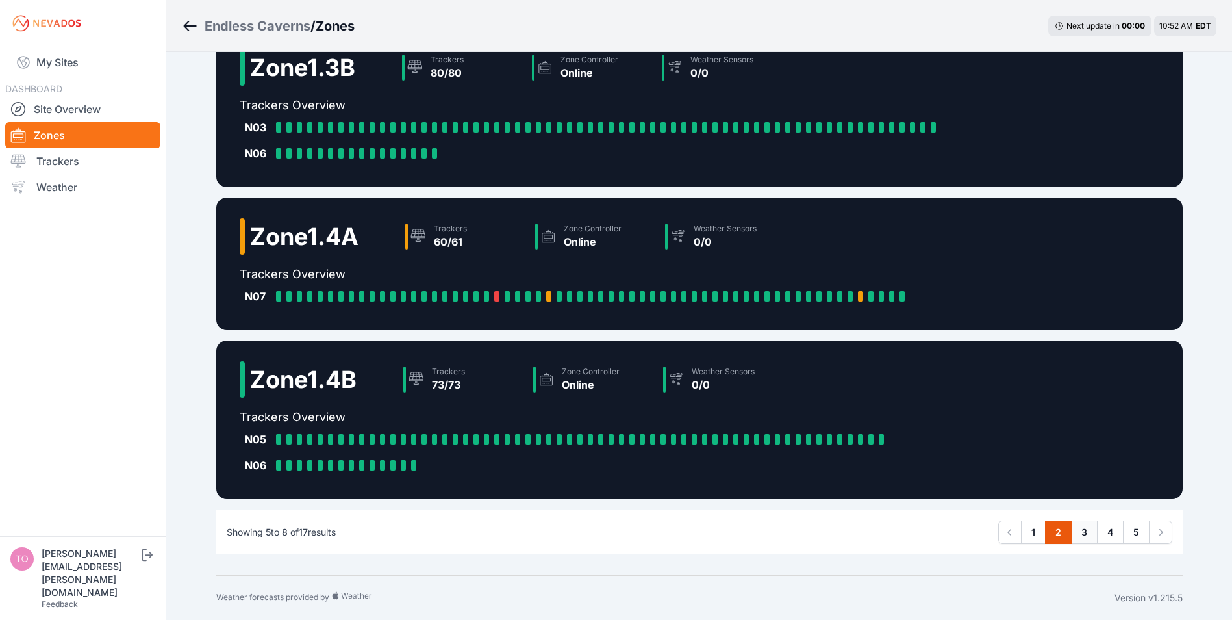
click at [1088, 526] on link "3" at bounding box center [1084, 531] width 27 height 23
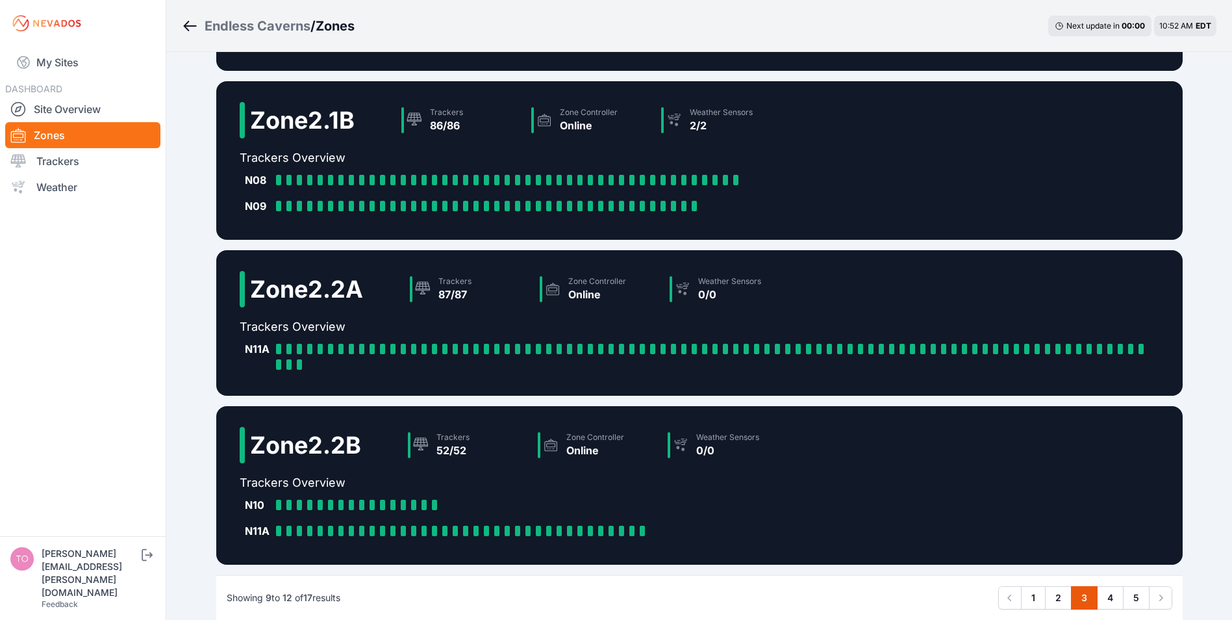
scroll to position [208, 0]
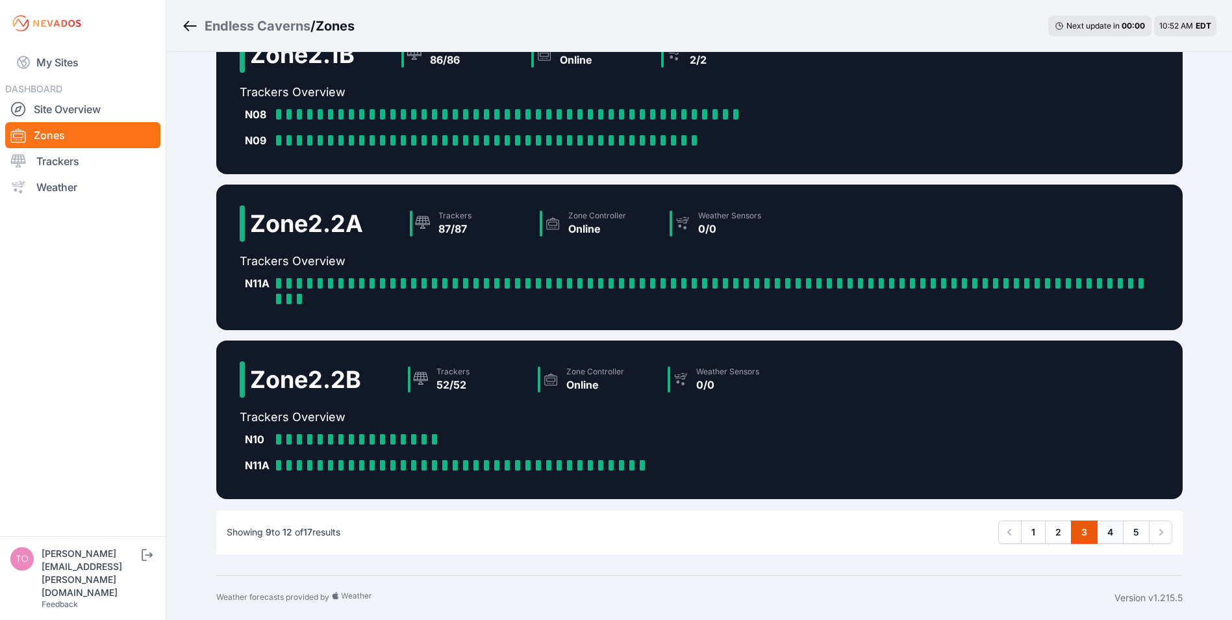
click at [1104, 528] on link "4" at bounding box center [1110, 531] width 27 height 23
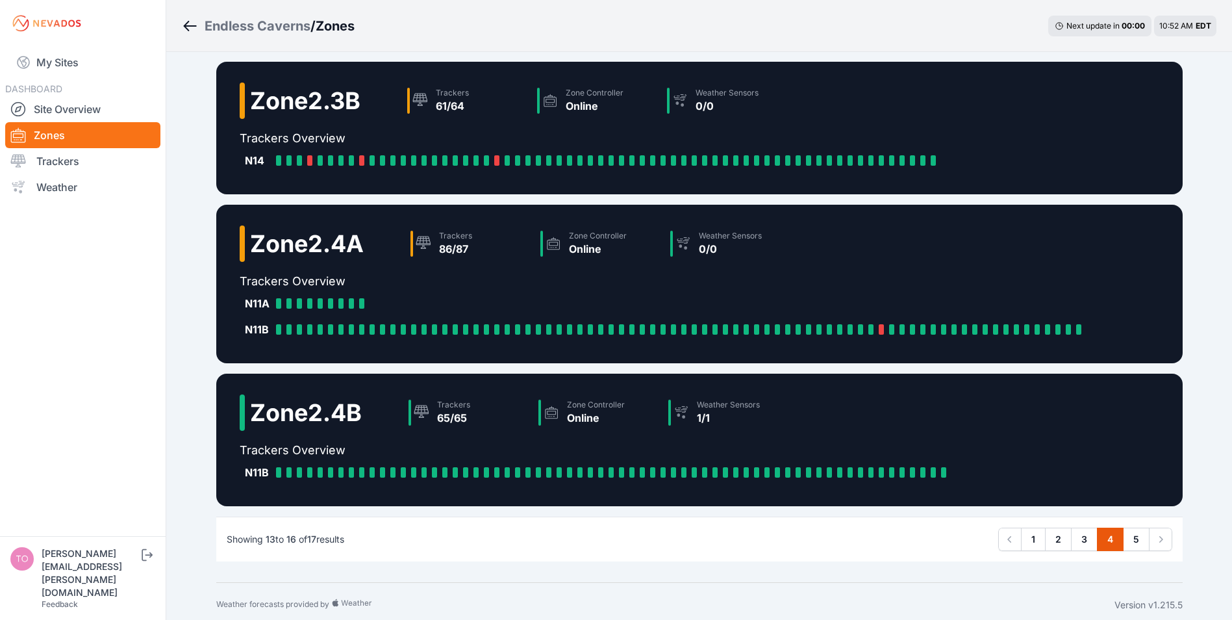
scroll to position [156, 0]
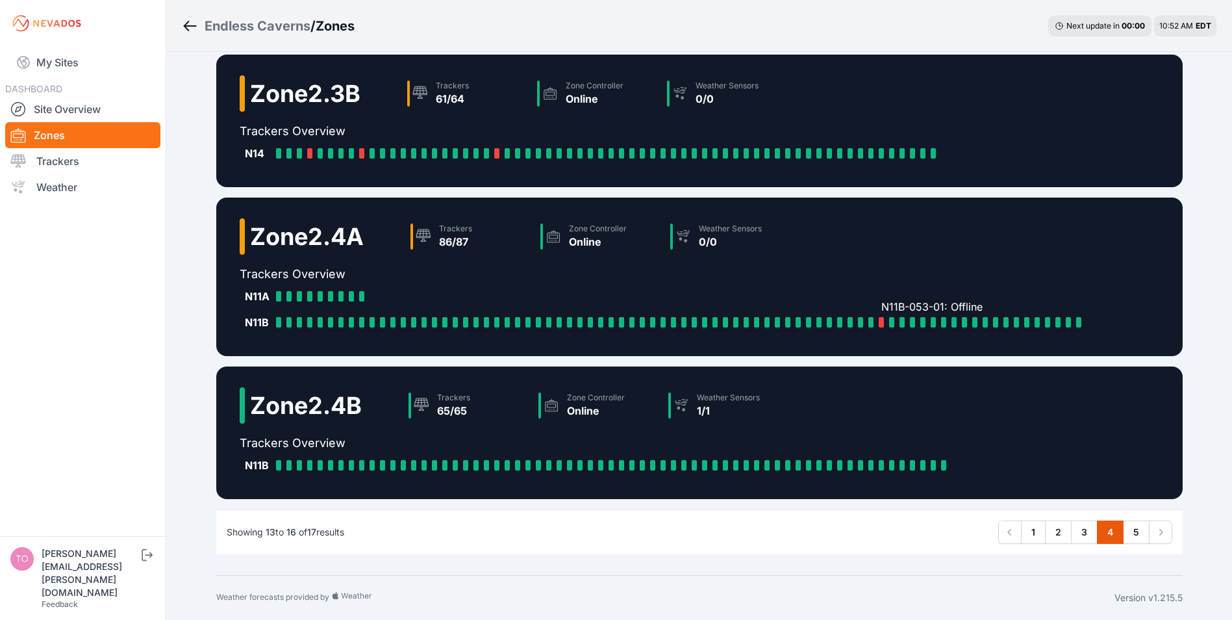
click at [881, 320] on div at bounding box center [881, 322] width 5 height 10
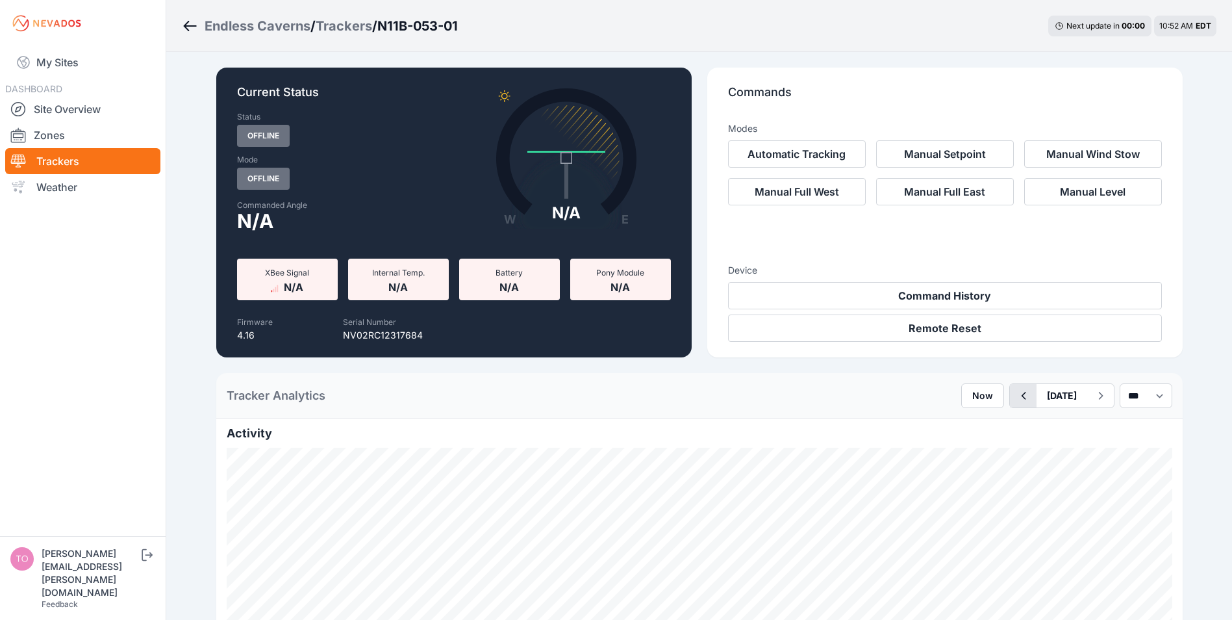
click at [1015, 394] on icon "button" at bounding box center [1023, 396] width 16 height 16
click at [1093, 390] on icon "button" at bounding box center [1101, 396] width 16 height 16
click at [47, 135] on link "Zones" at bounding box center [82, 135] width 155 height 26
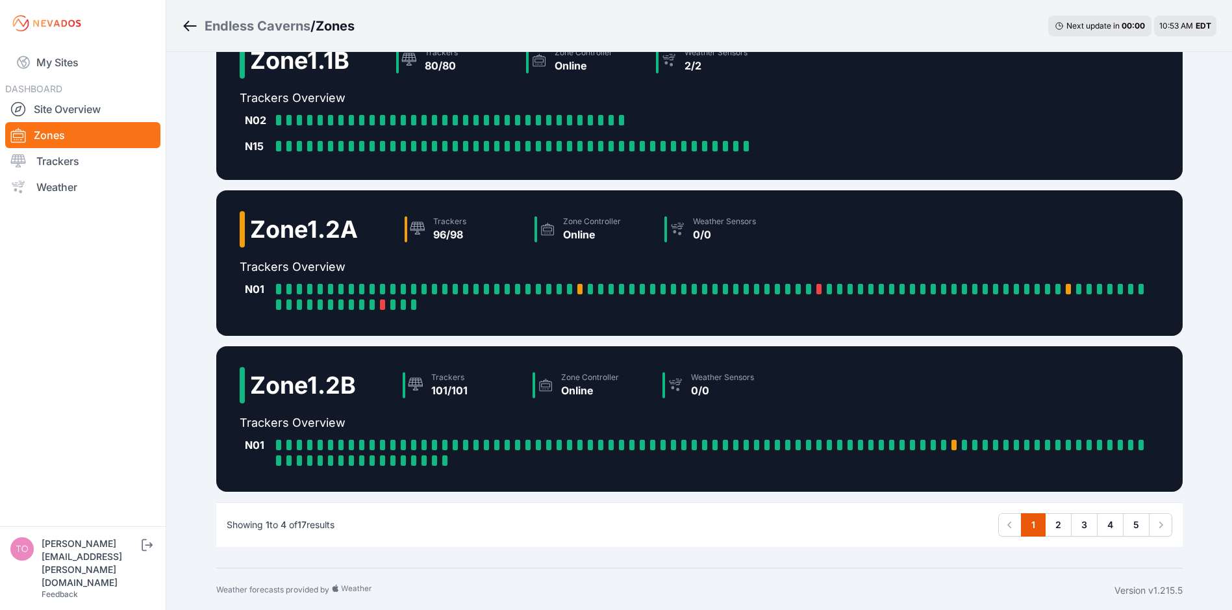
scroll to position [205, 0]
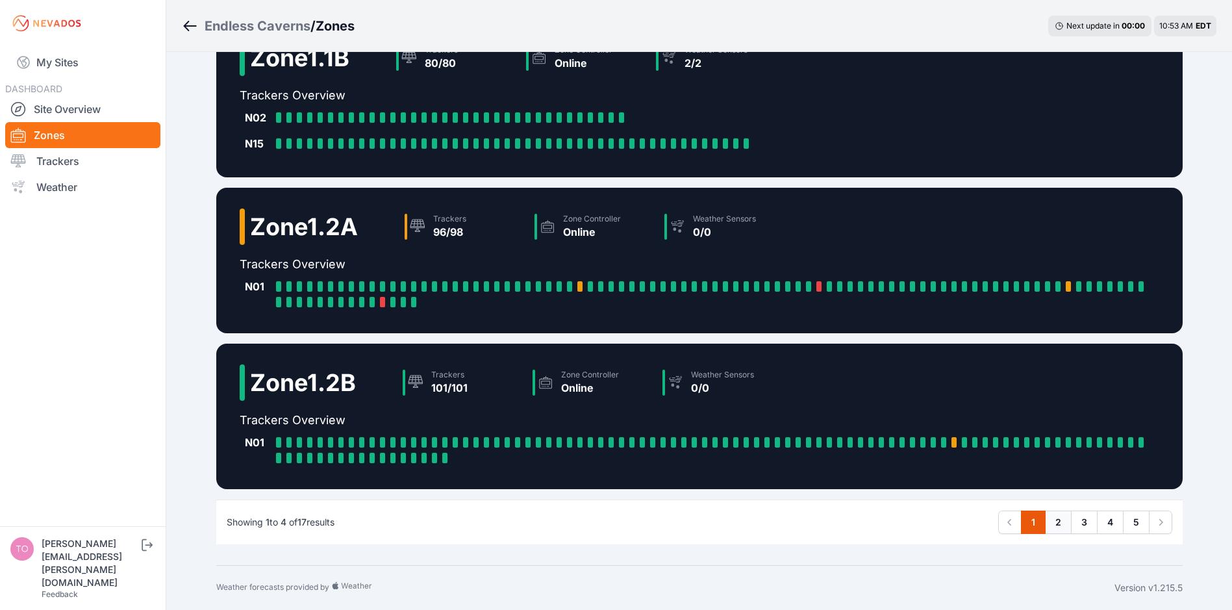
click at [1060, 524] on link "2" at bounding box center [1058, 522] width 27 height 23
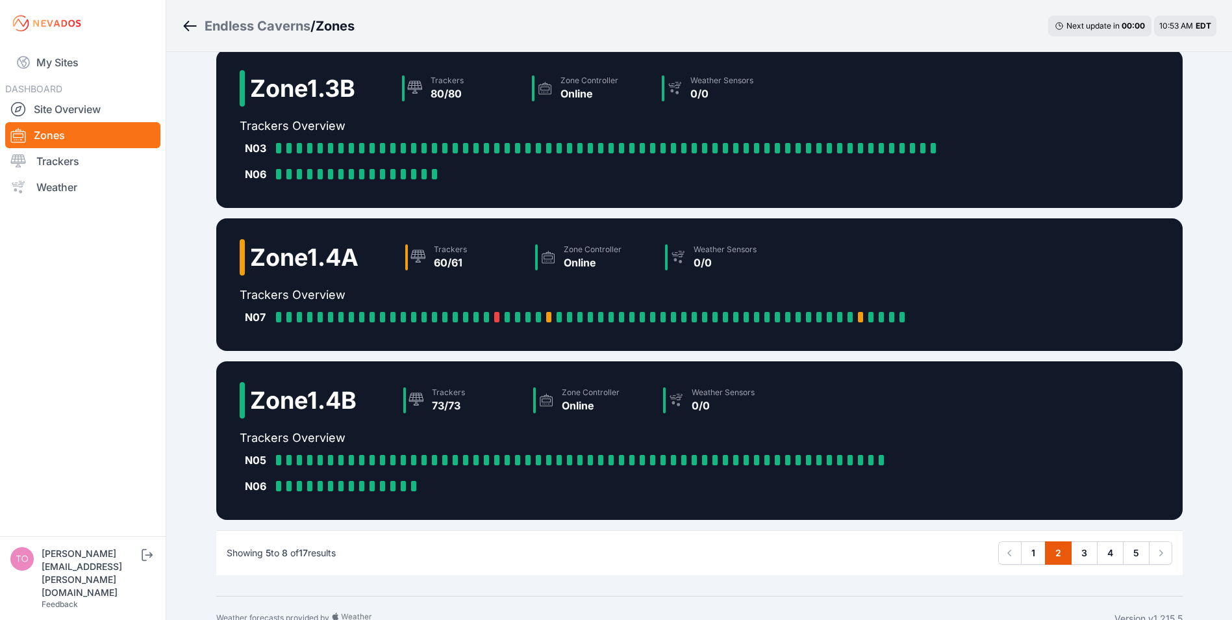
scroll to position [208, 0]
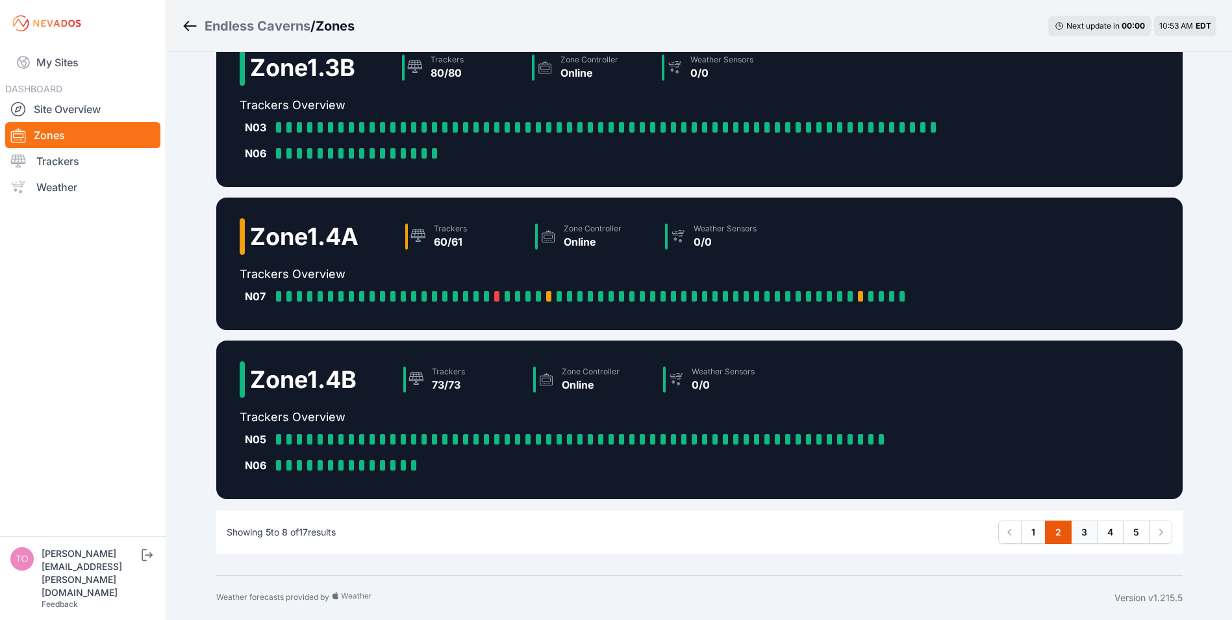
click at [1086, 528] on link "3" at bounding box center [1084, 531] width 27 height 23
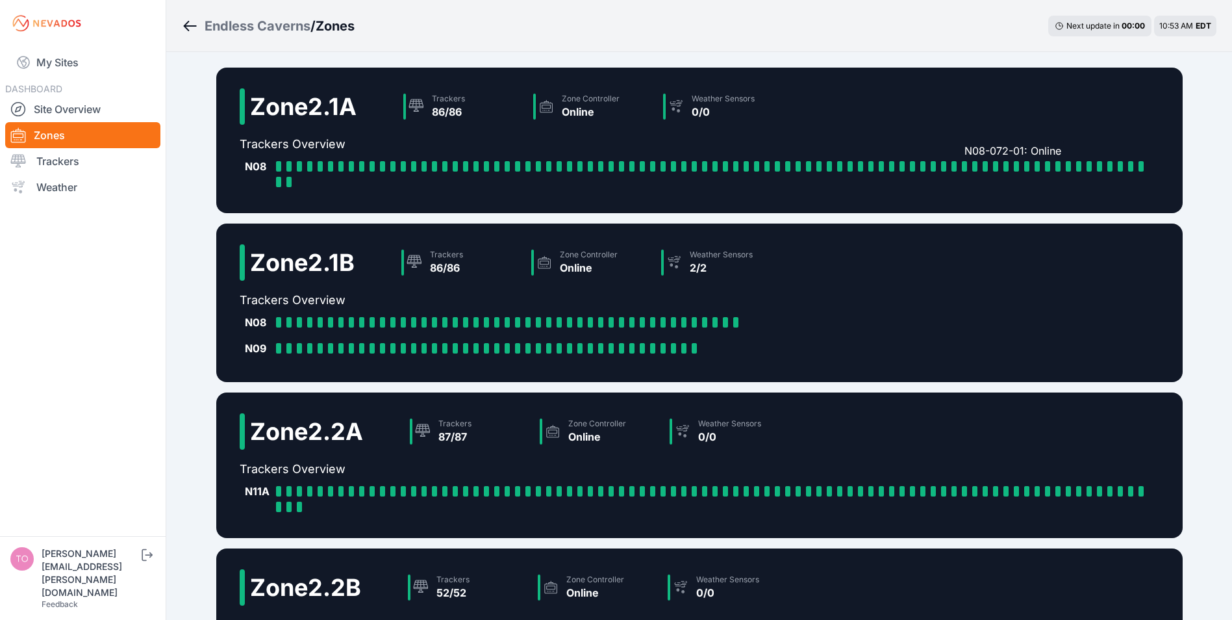
click at [963, 168] on div at bounding box center [964, 166] width 5 height 10
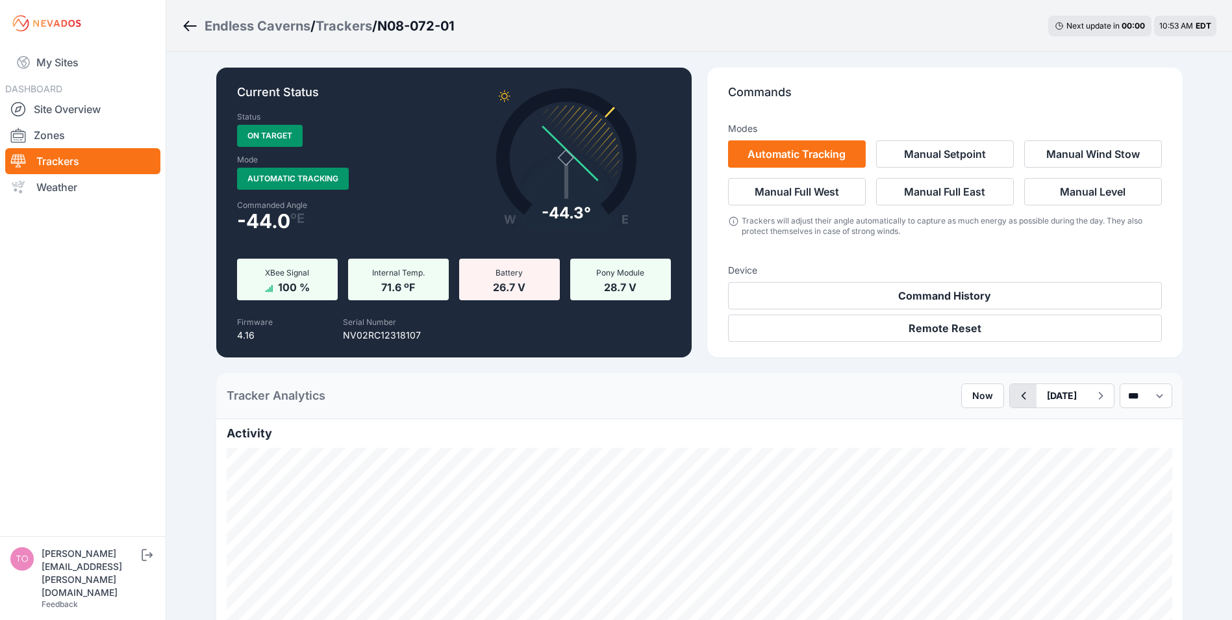
click at [1021, 394] on icon "button" at bounding box center [1023, 396] width 5 height 8
click at [1015, 394] on icon "button" at bounding box center [1023, 396] width 16 height 16
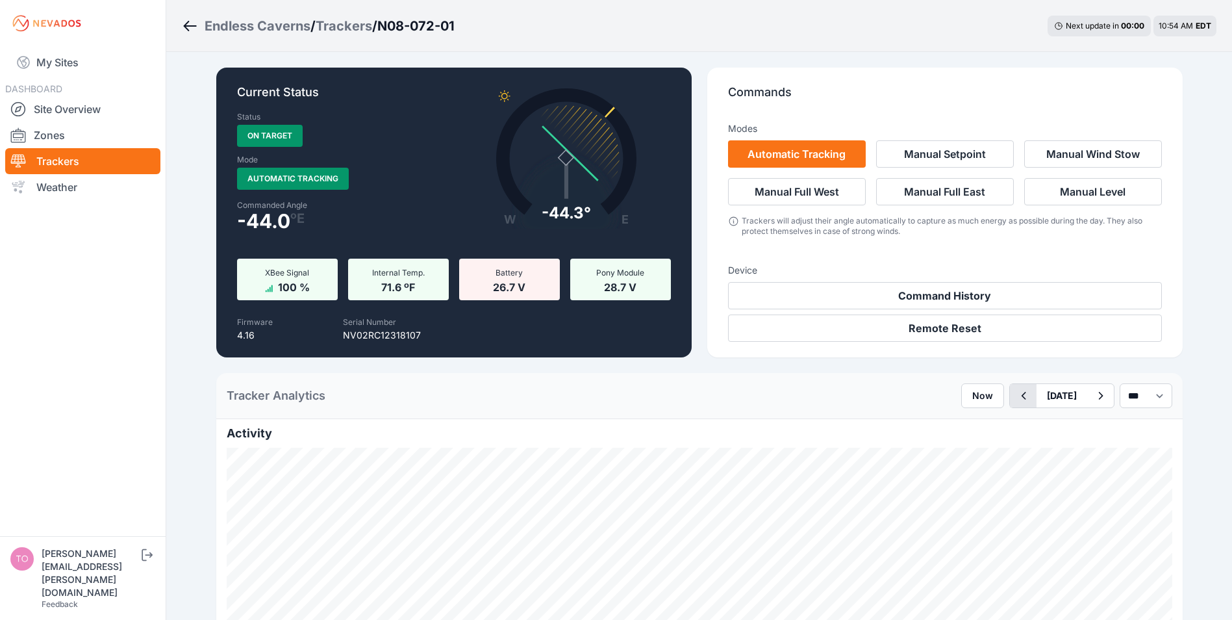
click at [1015, 394] on icon "button" at bounding box center [1023, 396] width 16 height 16
click at [44, 134] on link "Zones" at bounding box center [82, 135] width 155 height 26
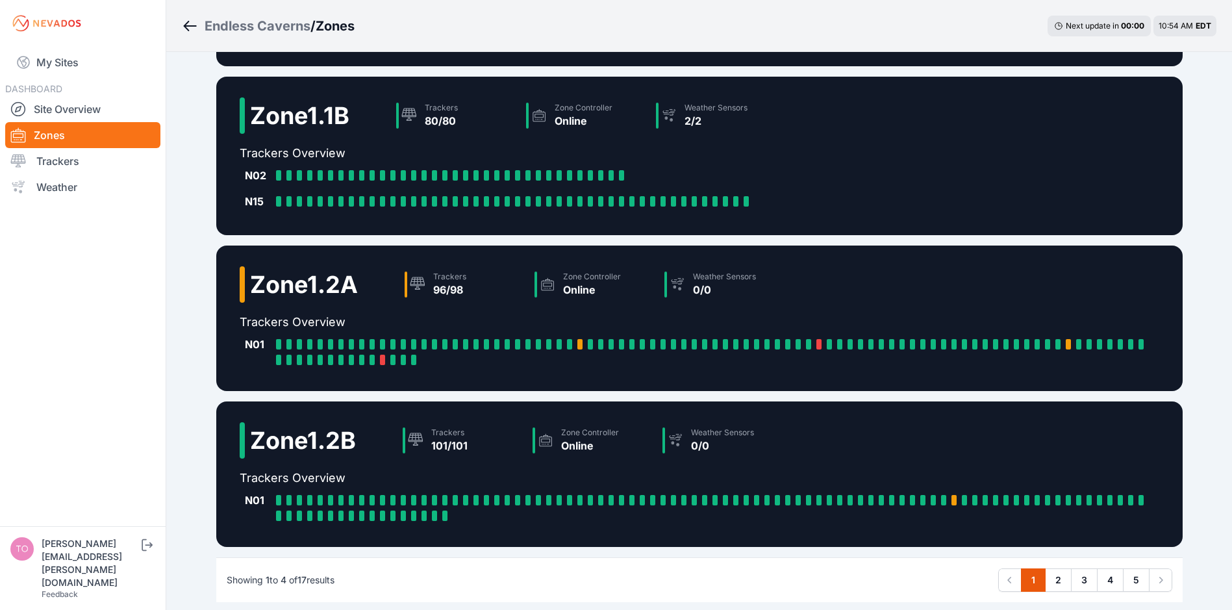
scroll to position [195, 0]
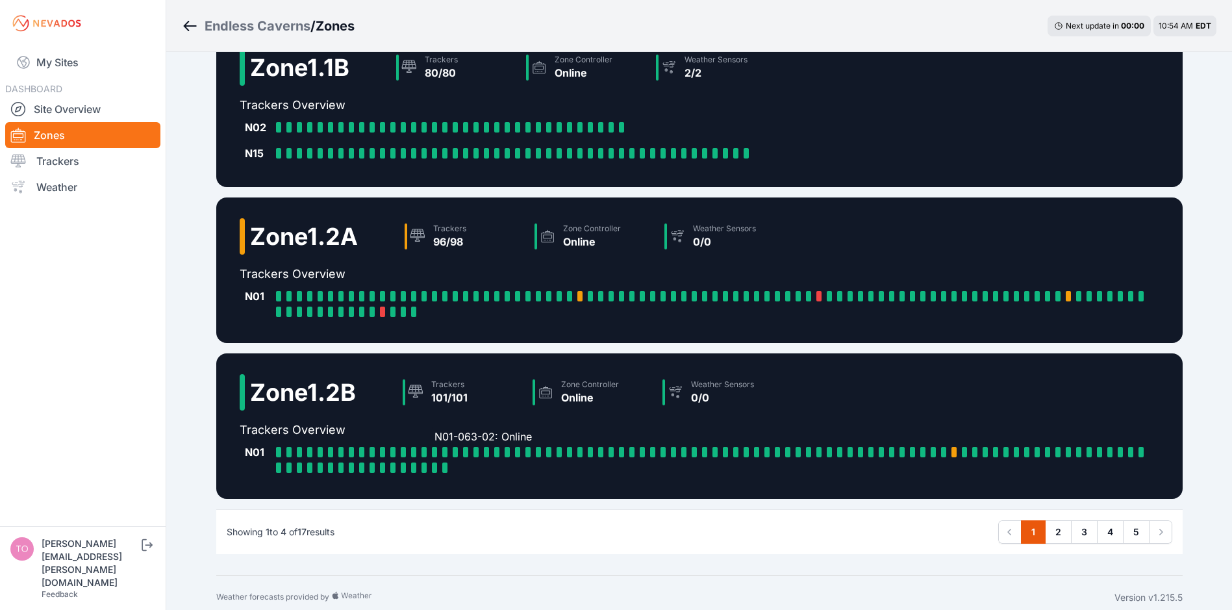
click at [432, 453] on div at bounding box center [434, 452] width 5 height 10
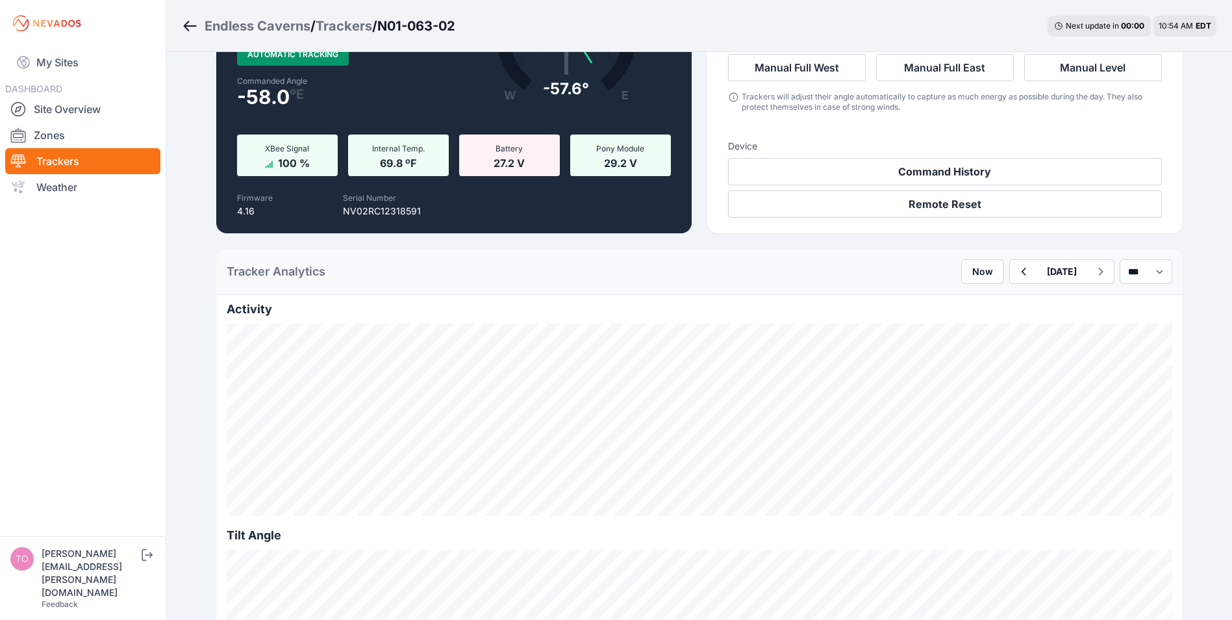
scroll to position [130, 0]
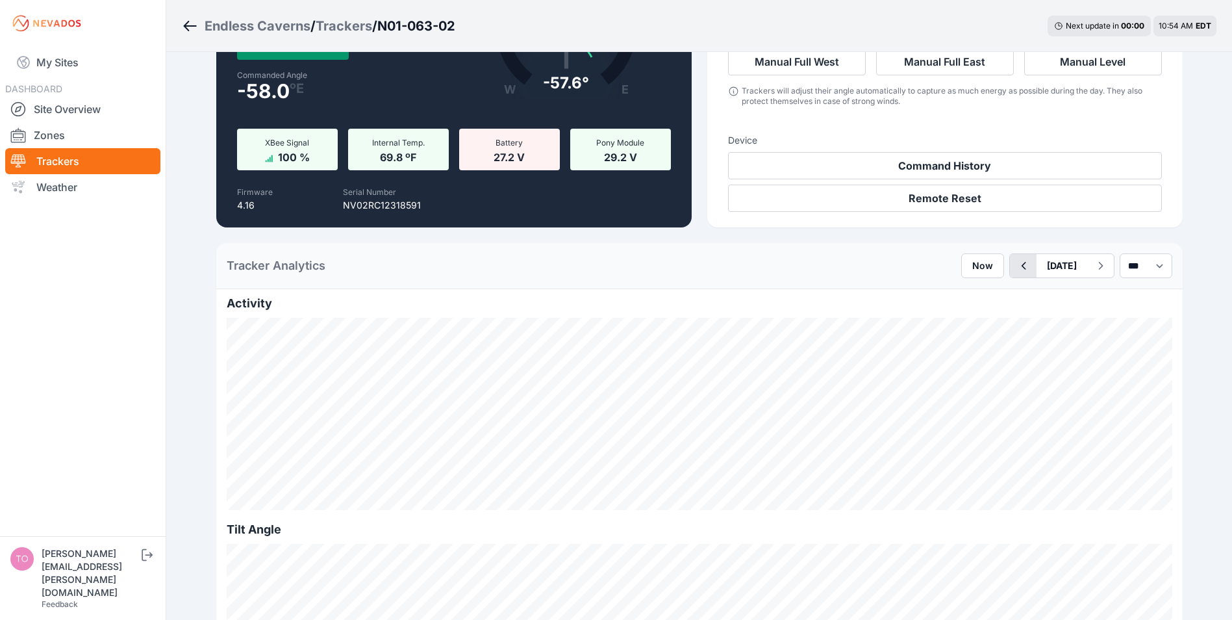
click at [1021, 268] on icon "button" at bounding box center [1023, 266] width 5 height 8
